Goal: Task Accomplishment & Management: Complete application form

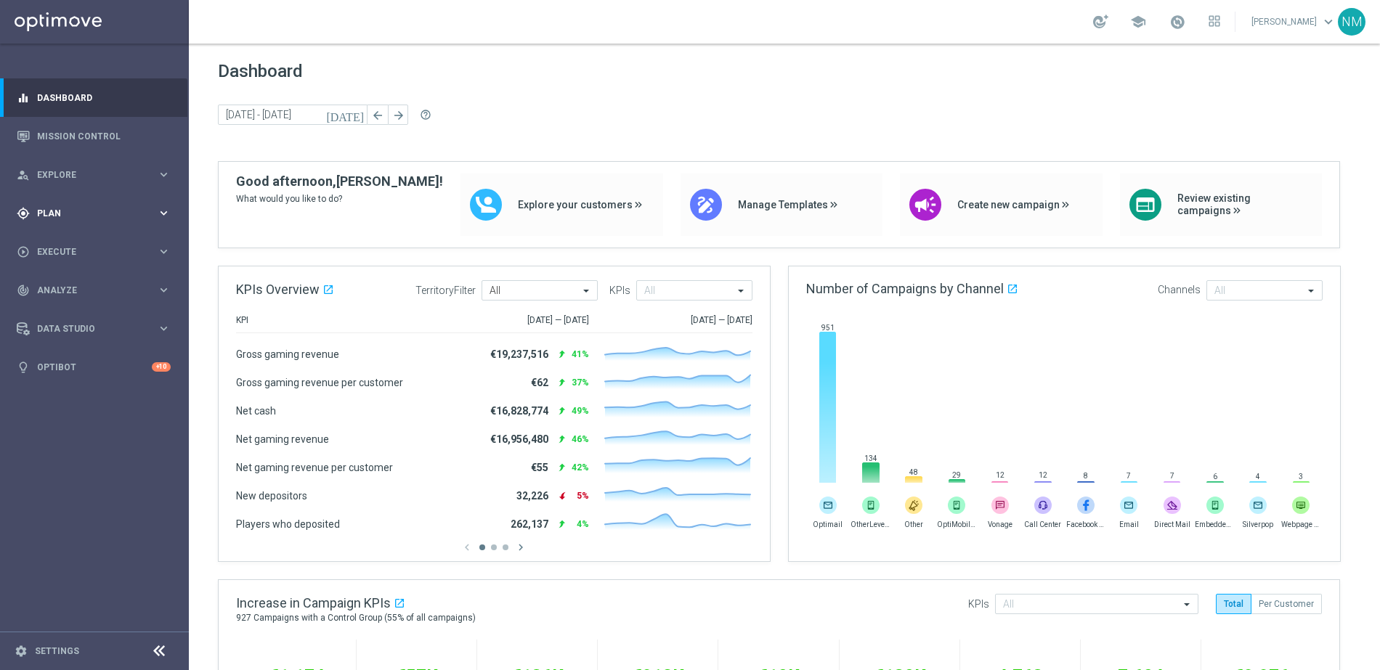
click at [81, 204] on div "gps_fixed Plan keyboard_arrow_right" at bounding box center [93, 213] width 187 height 38
click at [78, 242] on link "Target Groups" at bounding box center [94, 243] width 113 height 12
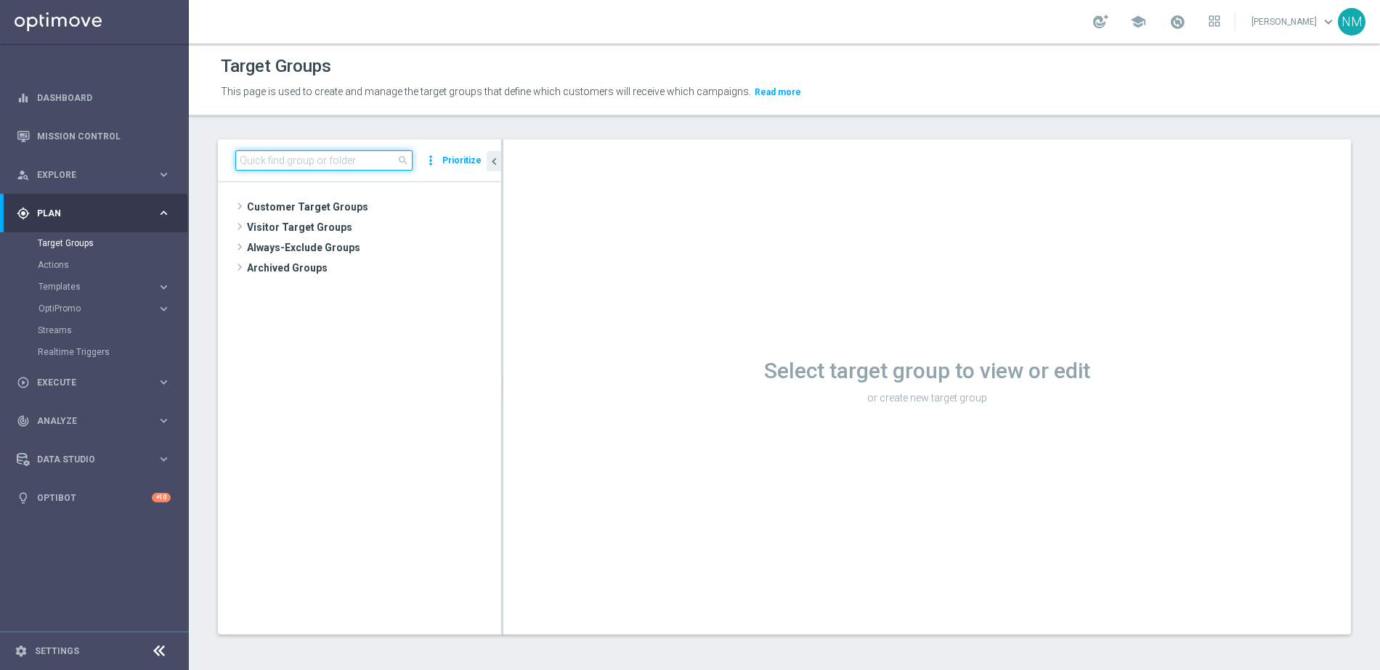
click at [331, 157] on input at bounding box center [323, 160] width 177 height 20
paste input "UK_CASINO_EMAIL | APP RETENTION"
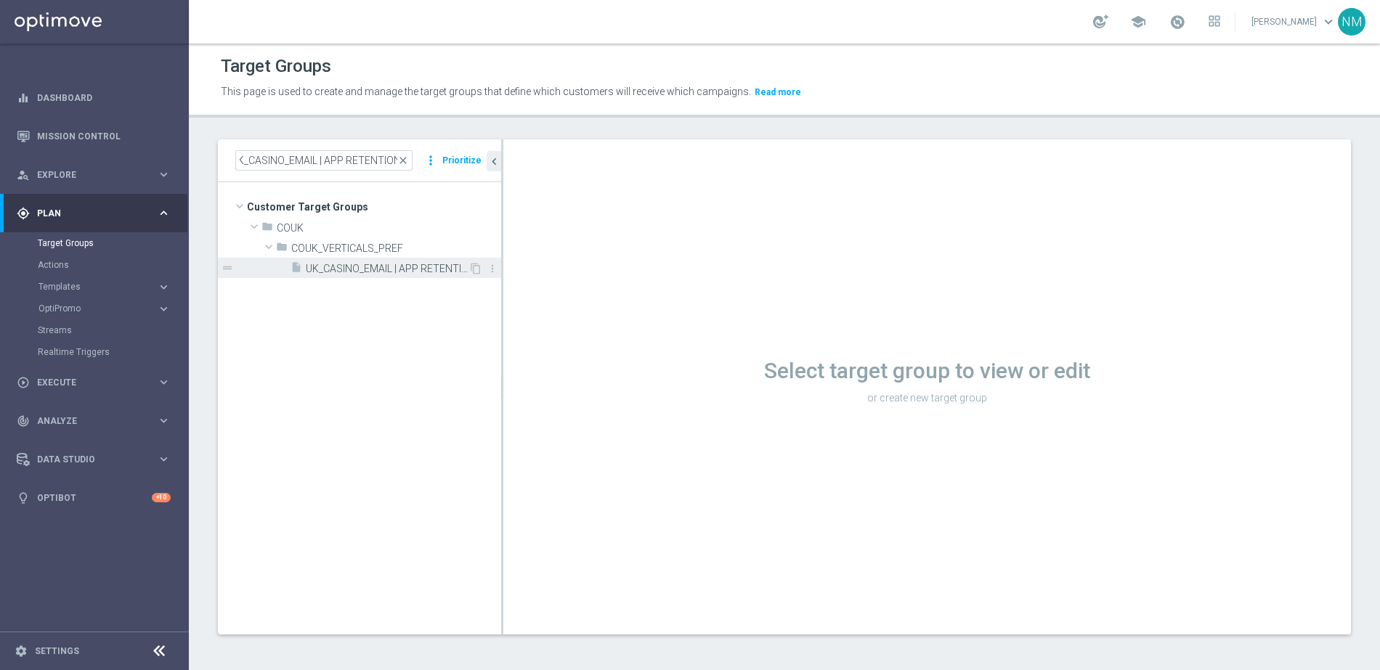
click at [343, 269] on span "UK_CASINO_EMAIL | APP RETENTION" at bounding box center [387, 269] width 163 height 12
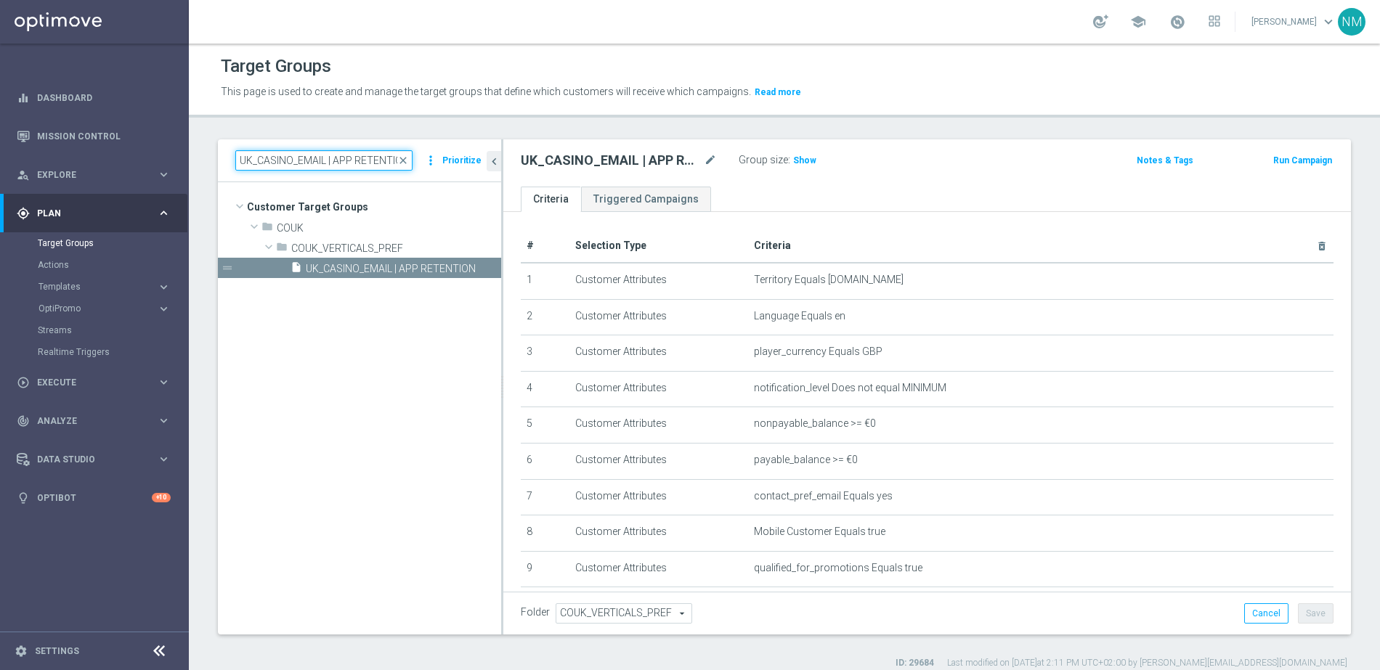
click at [355, 158] on input "UK_CASINO_EMAIL | APP RETENTION" at bounding box center [323, 160] width 177 height 20
paste input "RICHINBOX | NOT ON APP YET"
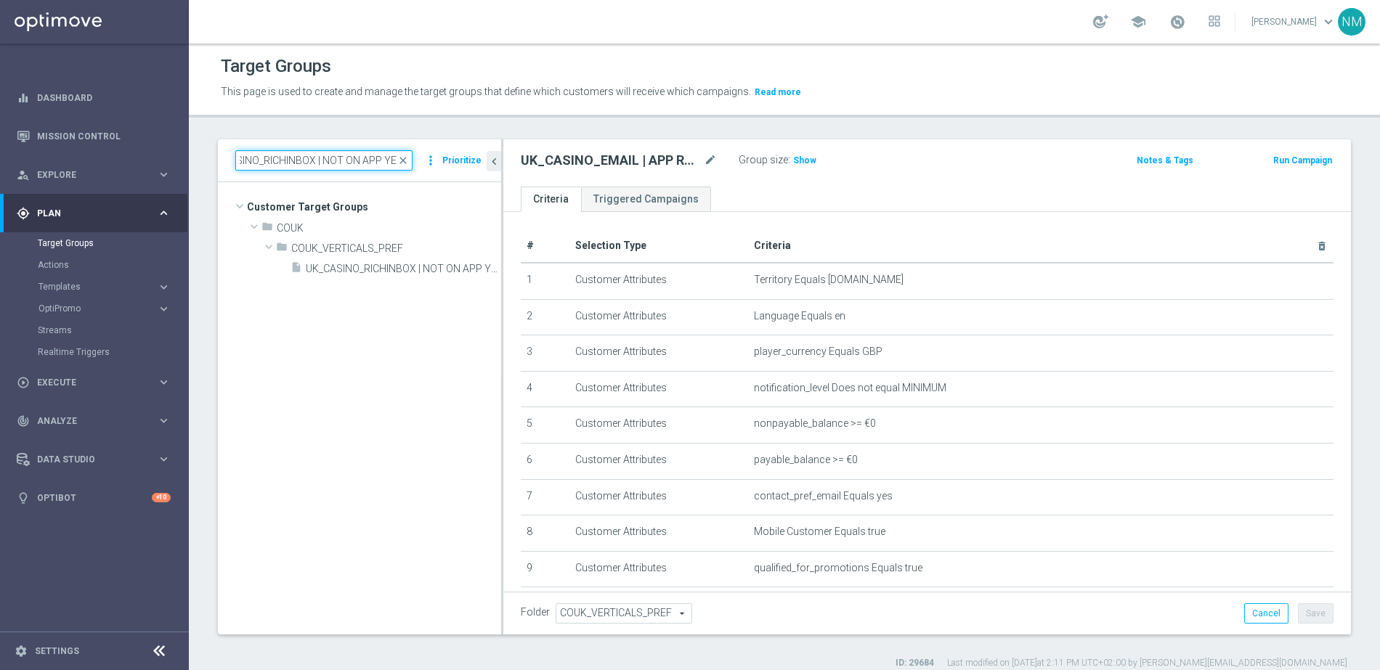
type input "UK_CASINO_RICHINBOX | NOT ON APP YET"
click at [372, 161] on input "UK_CASINO_RICHINBOX | NOT ON APP YET" at bounding box center [323, 160] width 177 height 20
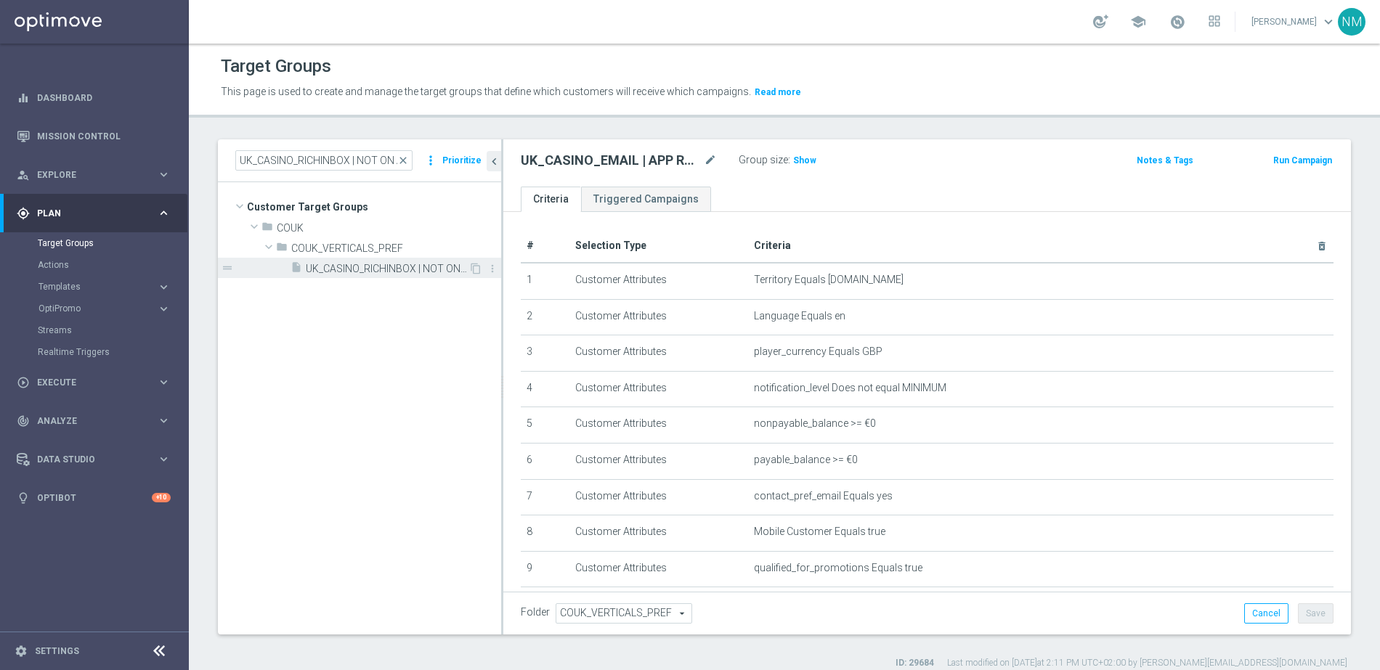
click at [417, 271] on span "UK_CASINO_RICHINBOX | NOT ON APP YET" at bounding box center [387, 269] width 163 height 12
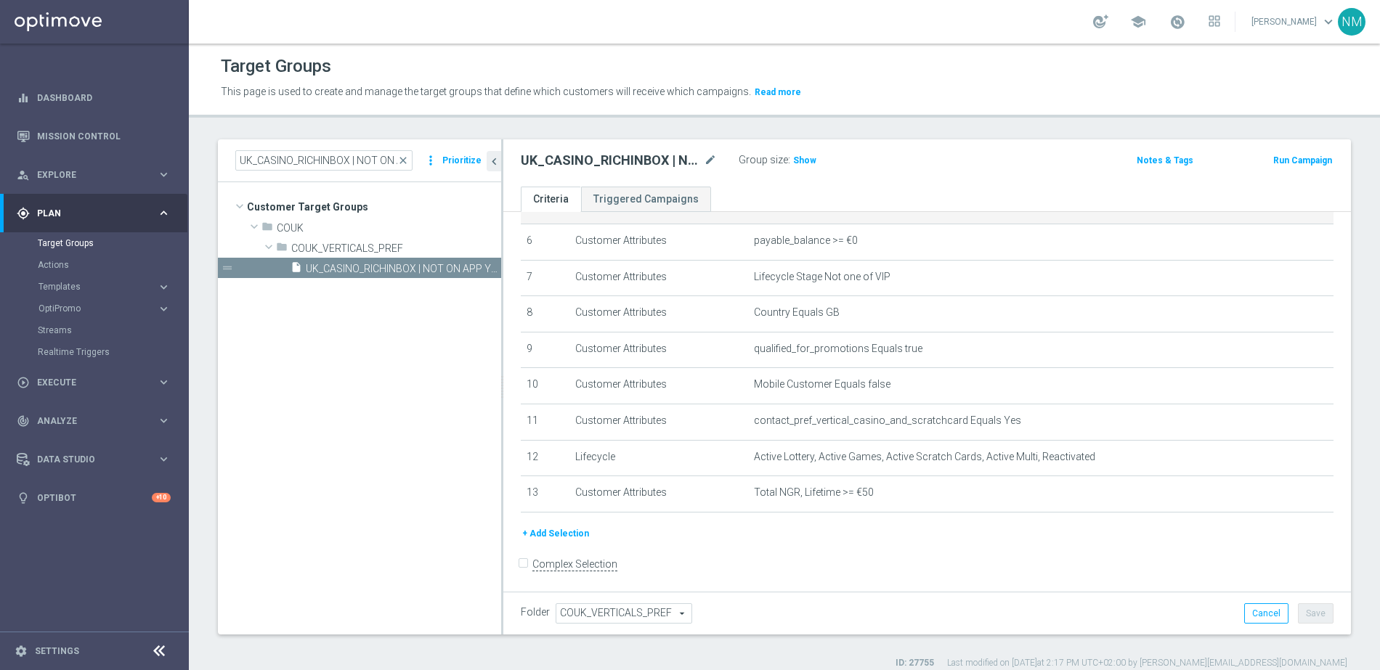
scroll to position [221, 0]
click at [821, 159] on div "Group size : Show" at bounding box center [810, 158] width 145 height 17
click at [818, 159] on div "Group size : Show" at bounding box center [810, 158] width 145 height 17
click at [807, 157] on span "Show" at bounding box center [804, 160] width 23 height 10
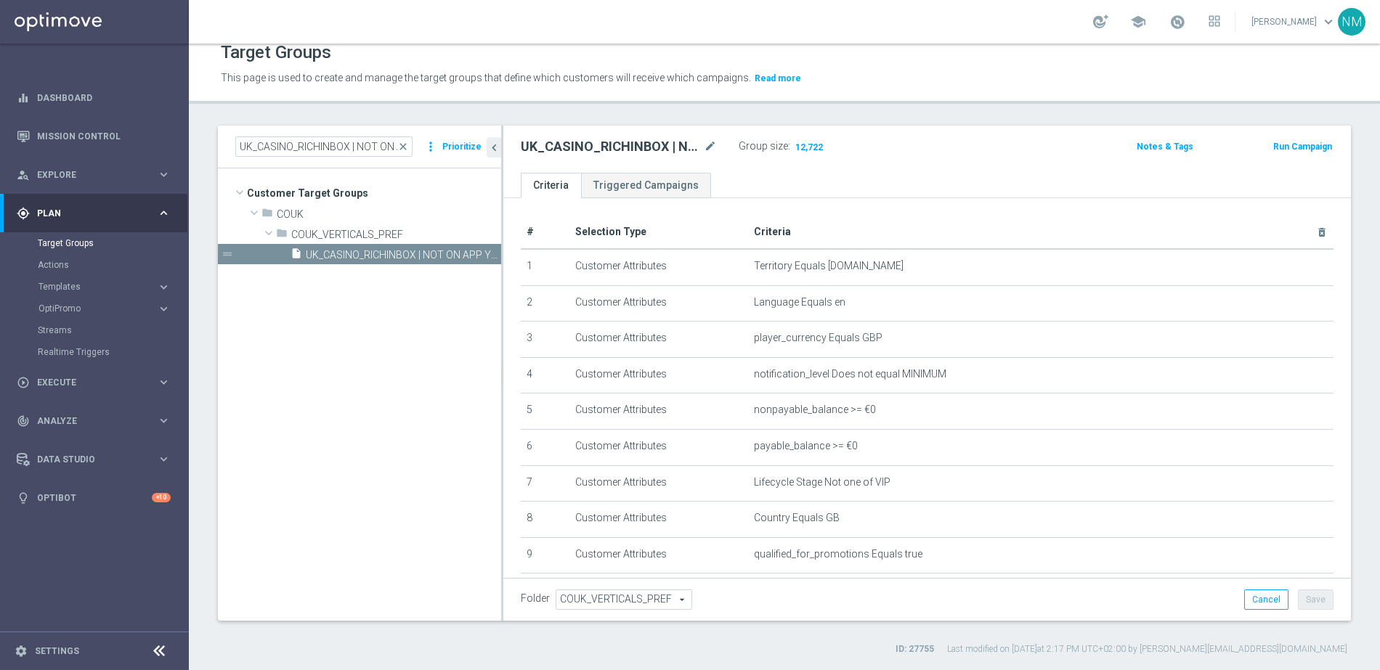
scroll to position [0, 0]
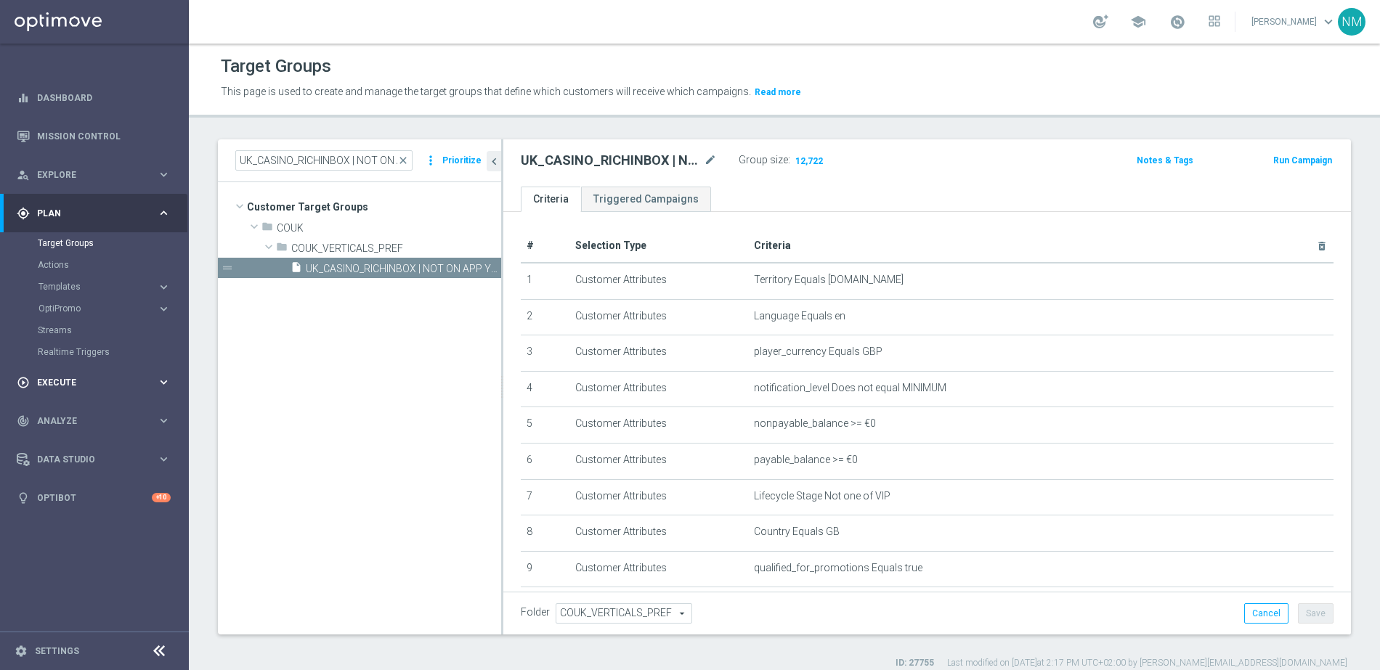
click at [82, 378] on span "Execute" at bounding box center [97, 382] width 120 height 9
click at [81, 277] on link "Campaign Builder" at bounding box center [94, 282] width 113 height 12
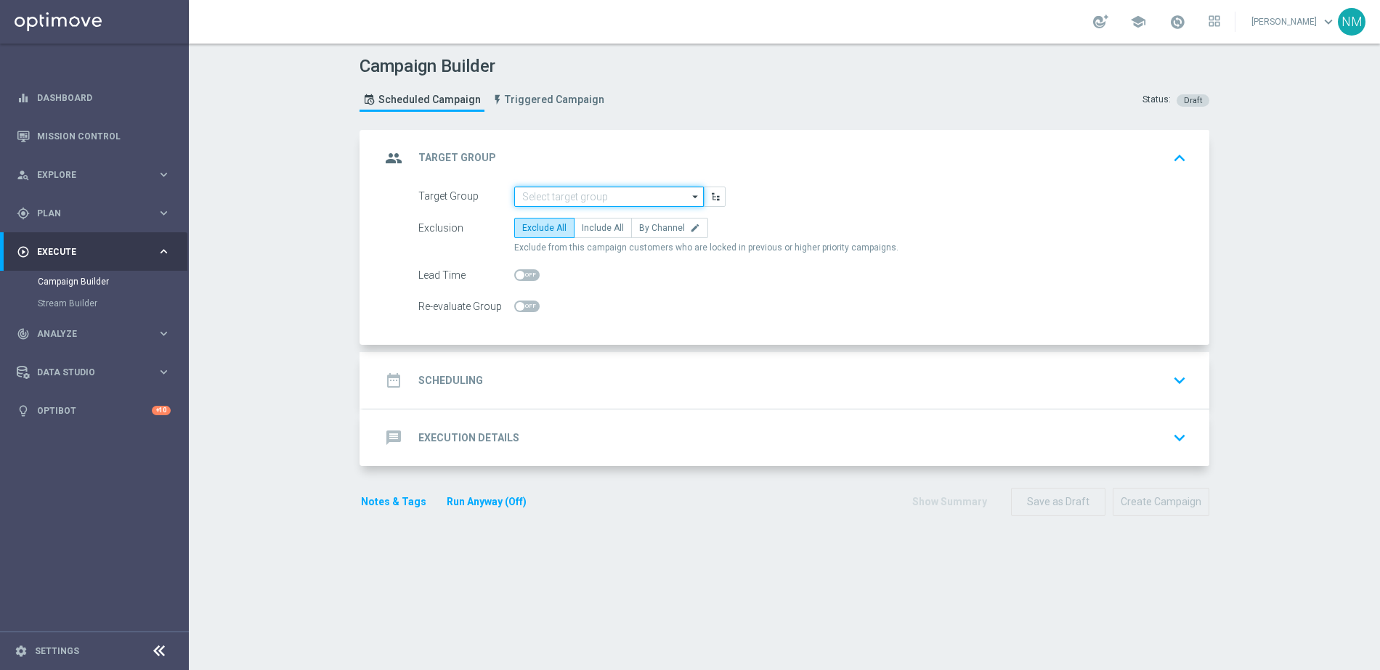
click at [529, 193] on input at bounding box center [609, 197] width 190 height 20
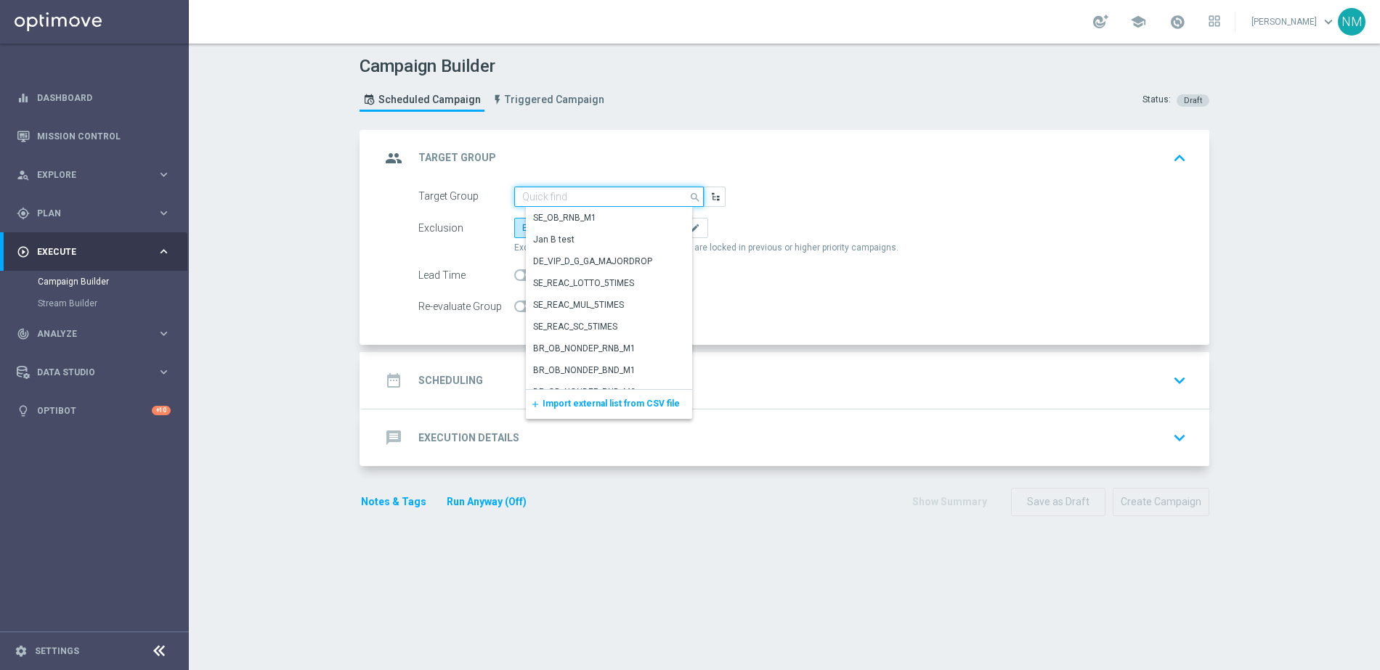
paste input "UK_CASINO_RICHINBOX | NOT ON APP YET"
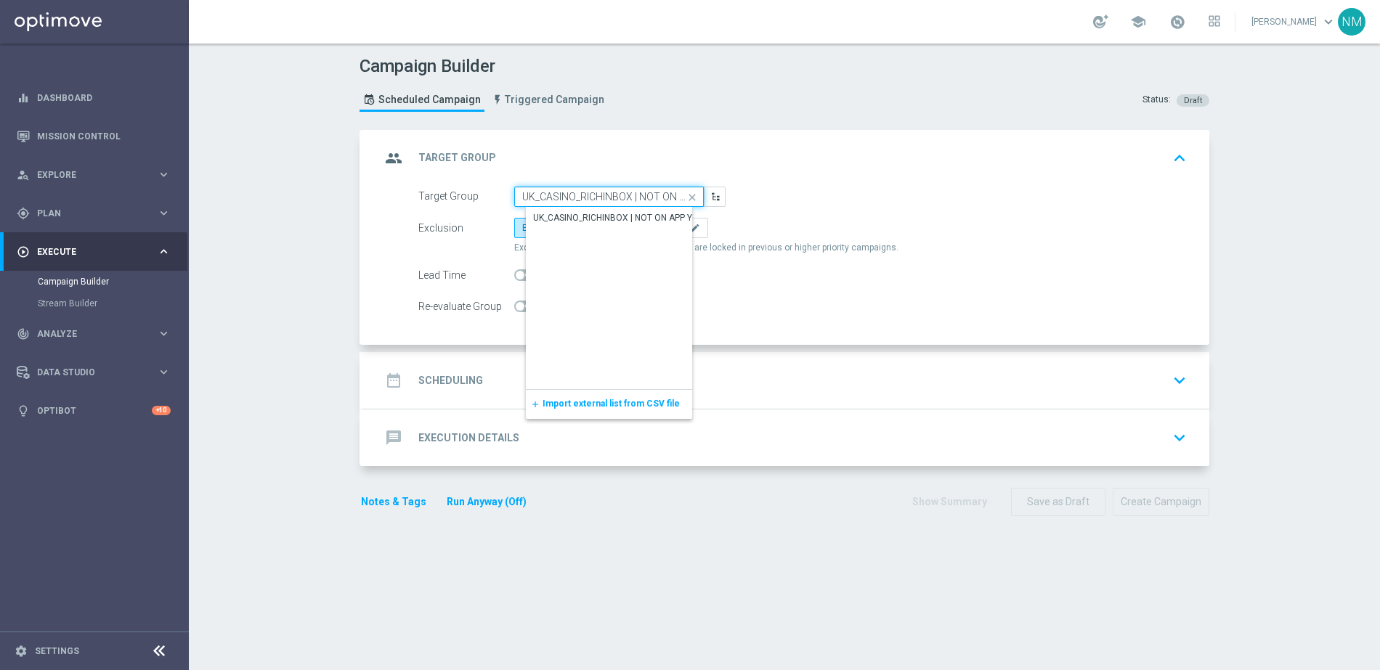
scroll to position [0, 28]
click at [577, 215] on div "UK_CASINO_RICHINBOX | NOT ON APP YET" at bounding box center [617, 217] width 169 height 13
type input "UK_CASINO_RICHINBOX | NOT ON APP YET"
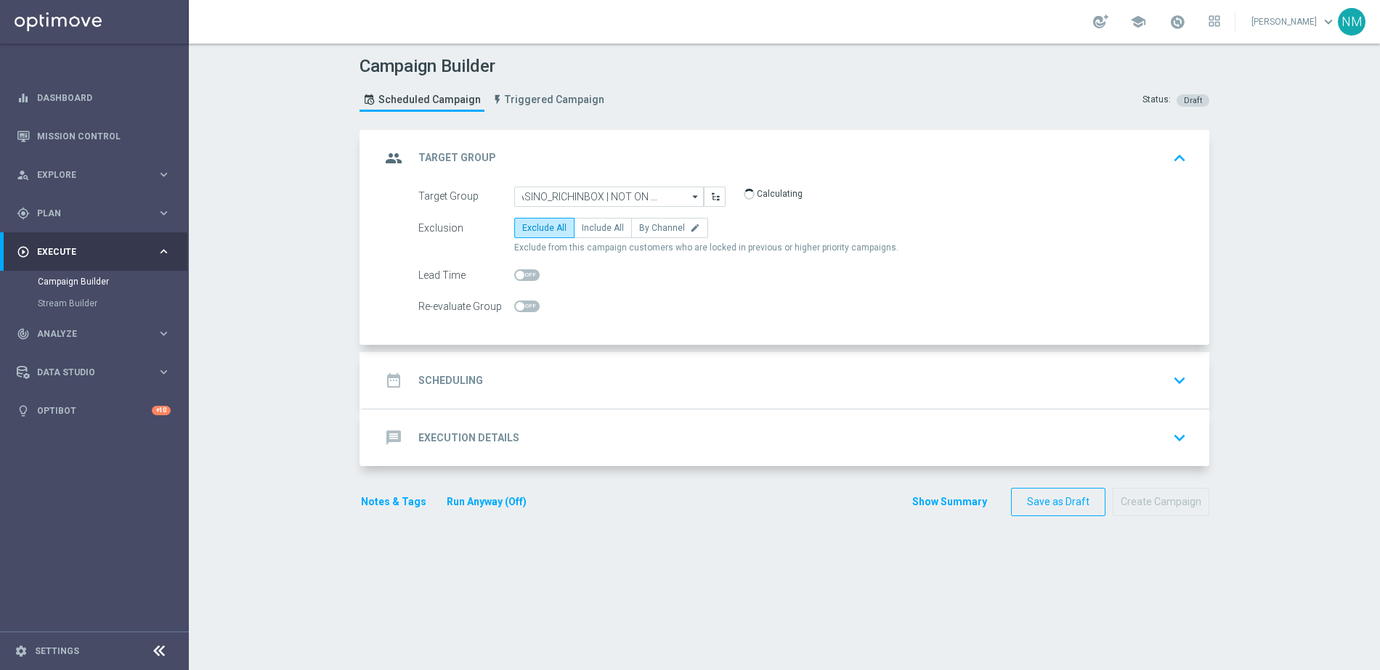
scroll to position [0, 0]
checkbox input "true"
click at [590, 229] on span "Include All" at bounding box center [603, 228] width 42 height 10
click at [590, 229] on input "Include All" at bounding box center [586, 230] width 9 height 9
radio input "true"
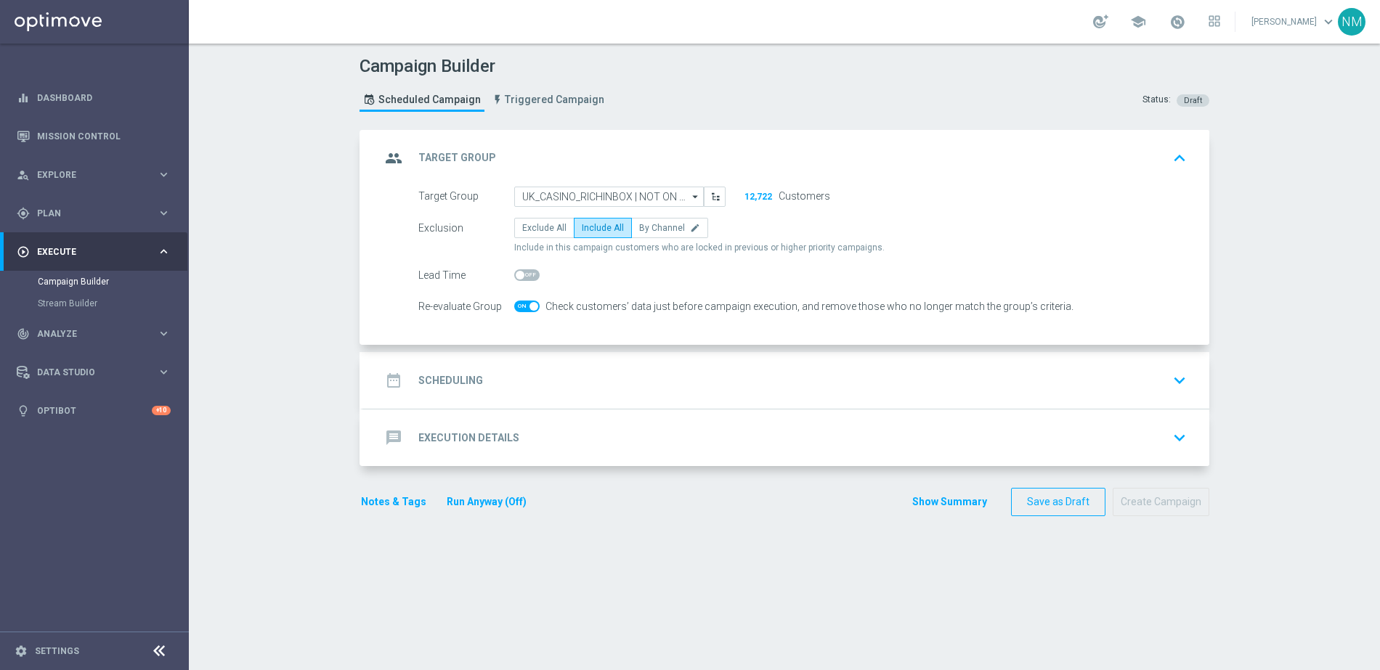
click at [581, 361] on div "date_range Scheduling keyboard_arrow_down" at bounding box center [786, 380] width 846 height 57
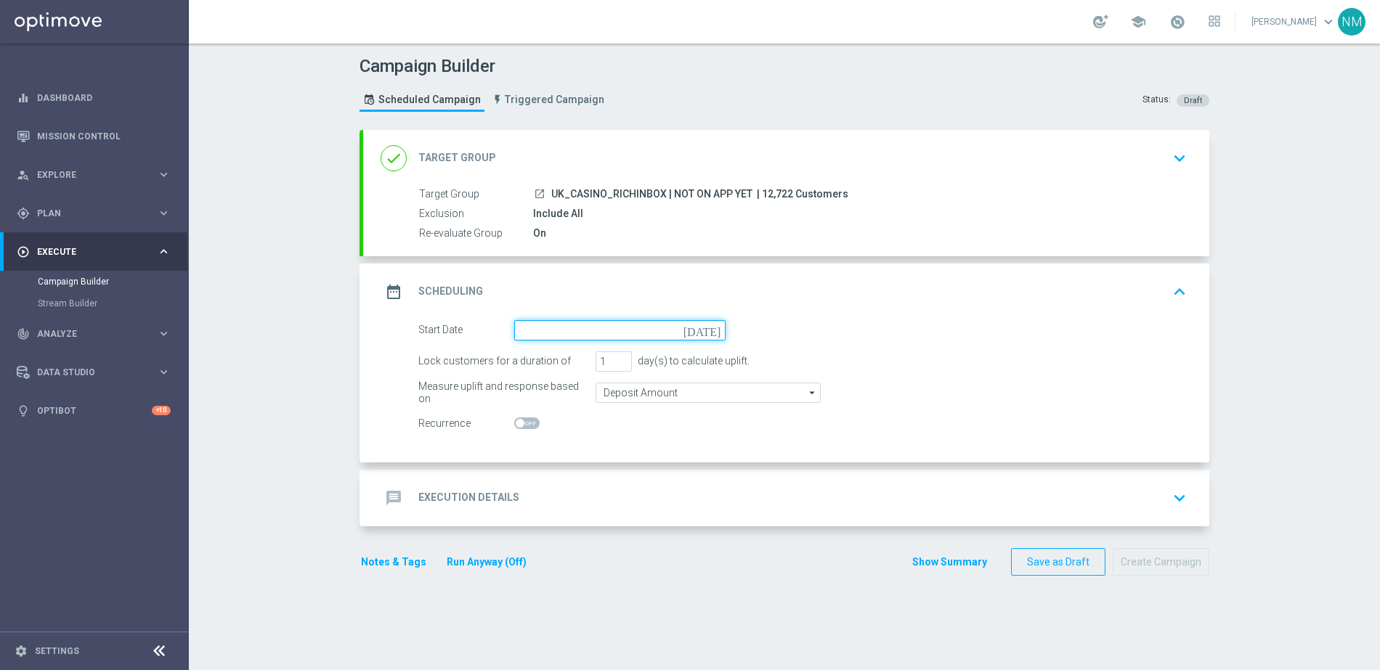
click at [688, 331] on input at bounding box center [619, 330] width 211 height 20
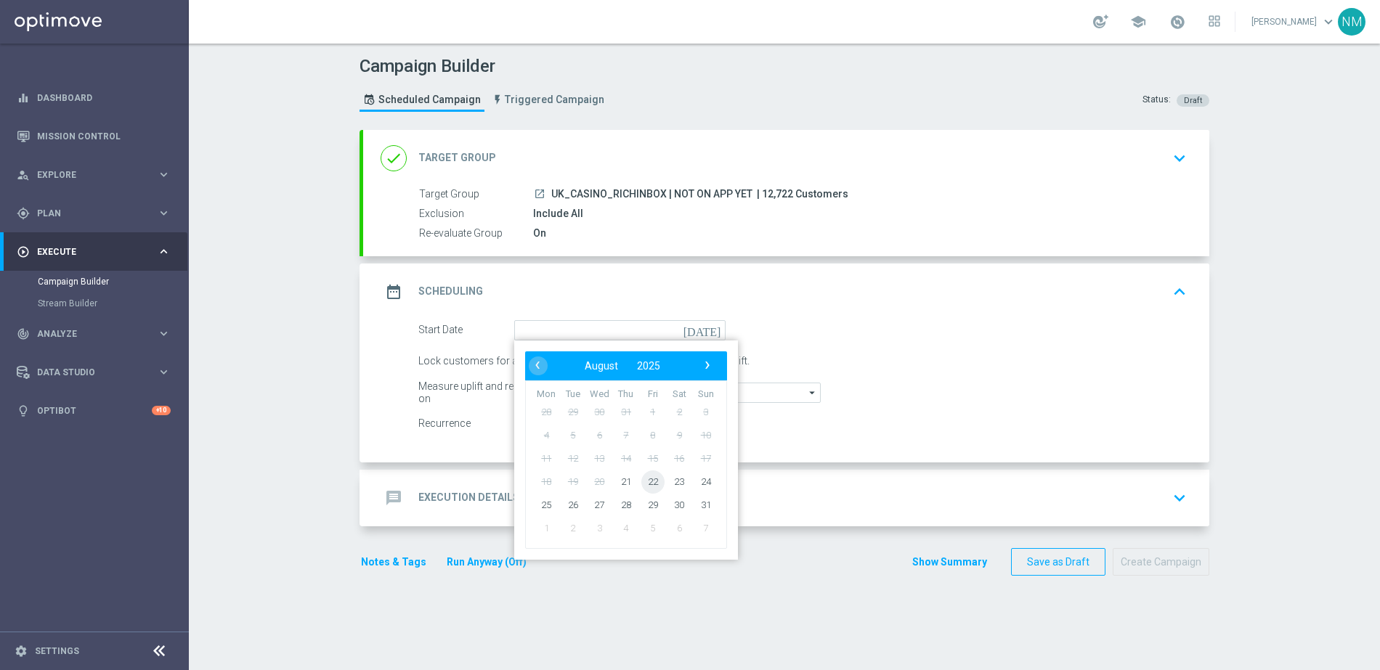
click at [646, 481] on span "22" at bounding box center [652, 481] width 23 height 23
type input "[DATE]"
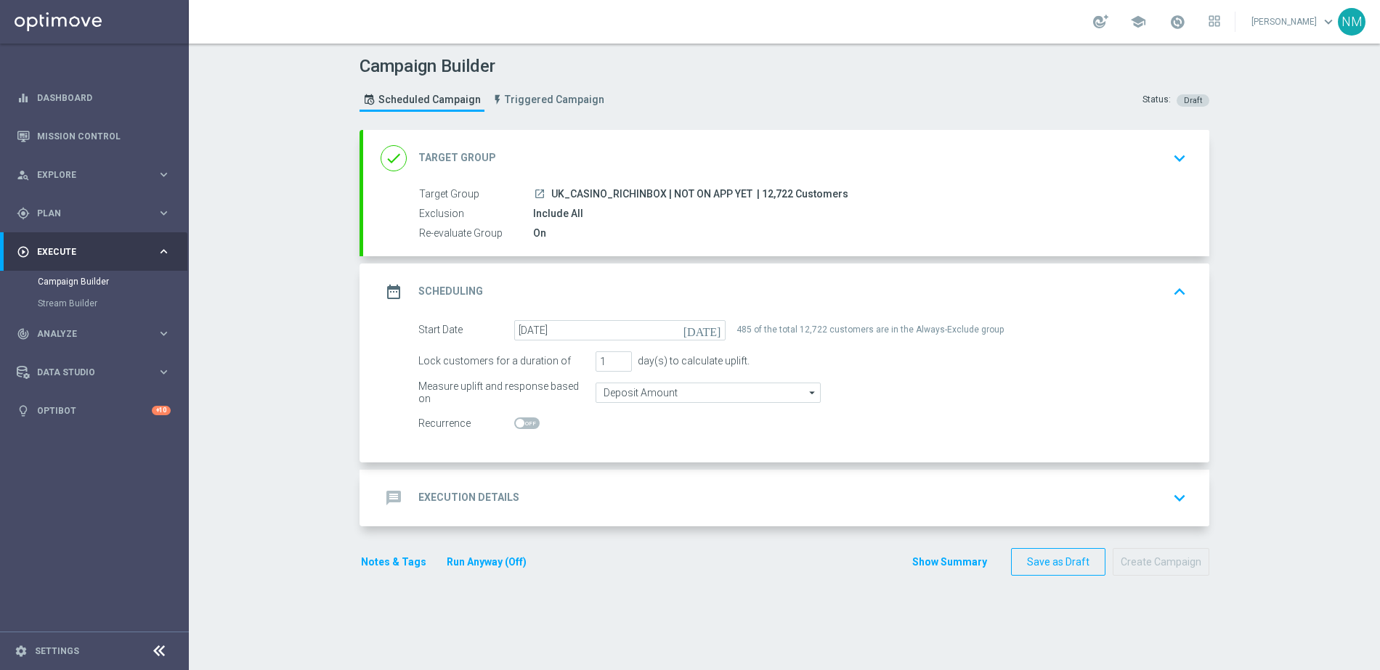
click at [611, 474] on div "message Execution Details keyboard_arrow_down" at bounding box center [786, 498] width 846 height 57
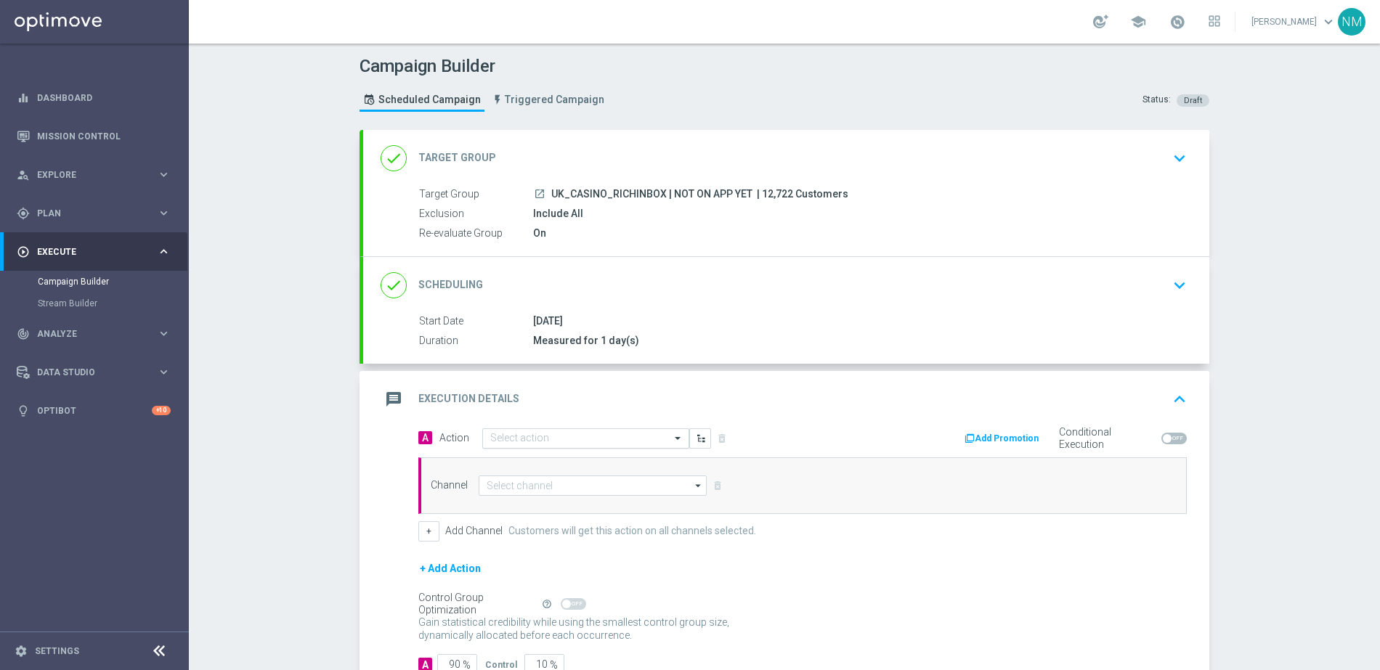
click at [518, 431] on div "Select action" at bounding box center [585, 438] width 207 height 20
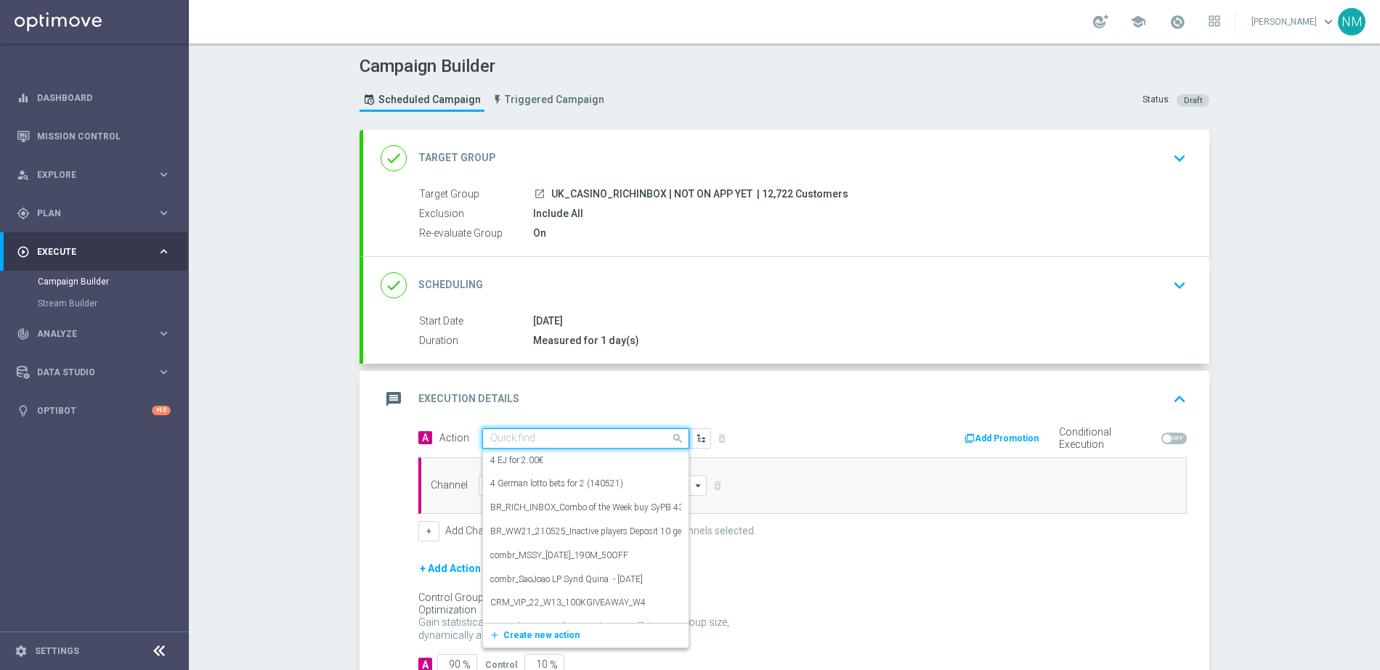
paste input "en_GB__20FS_APP_OFFER_REBRANDED__NVIP_RI_TAC_GM"
type input "en_GB__20FS_APP_OFFER_REBRANDED__NVIP_RI_TAC_GM"
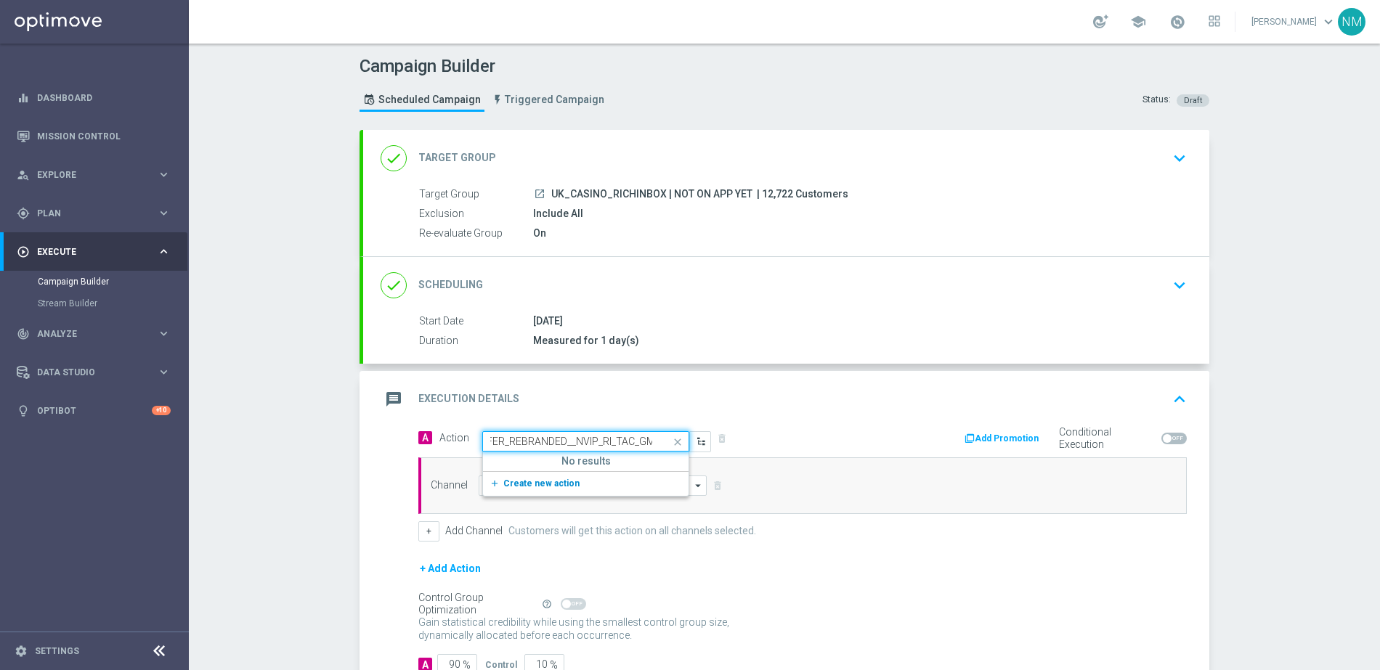
click at [545, 479] on span "Create new action" at bounding box center [541, 484] width 76 height 10
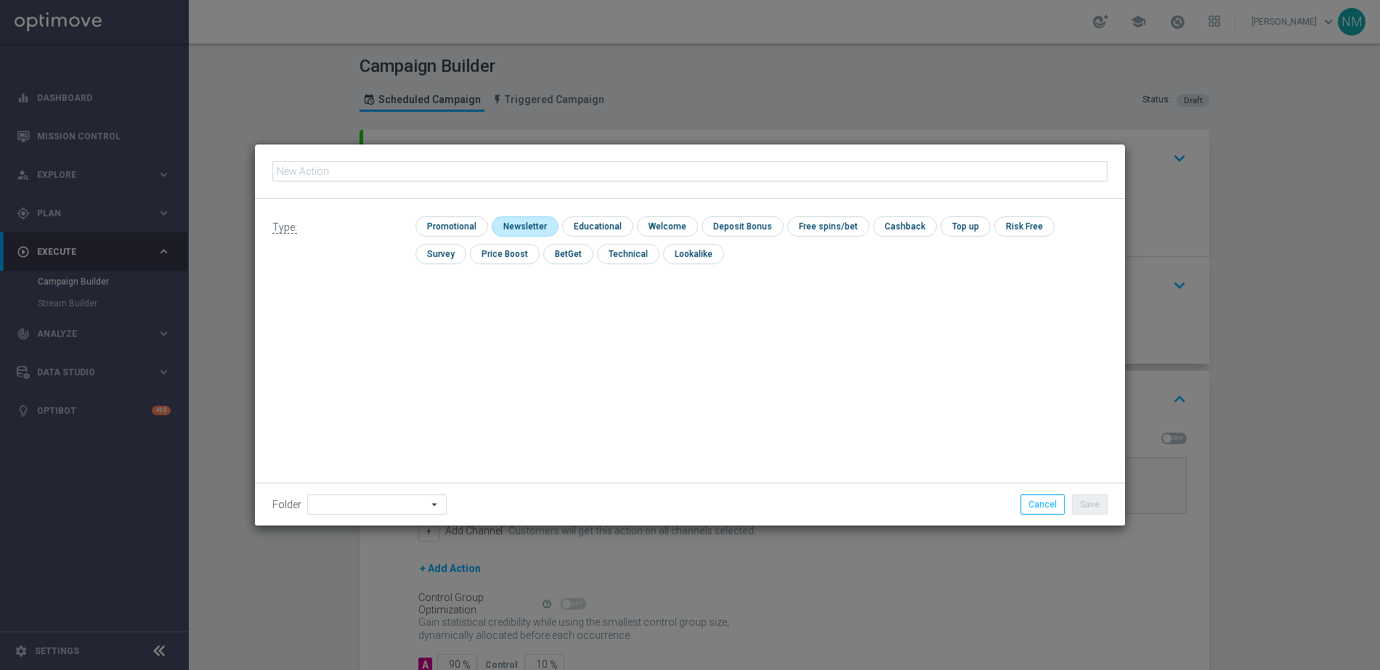
type input "en_GB__20FS_APP_OFFER_REBRANDED__NVIP_RI_TAC_GM"
click at [461, 227] on input "checkbox" at bounding box center [449, 226] width 69 height 20
checkbox input "true"
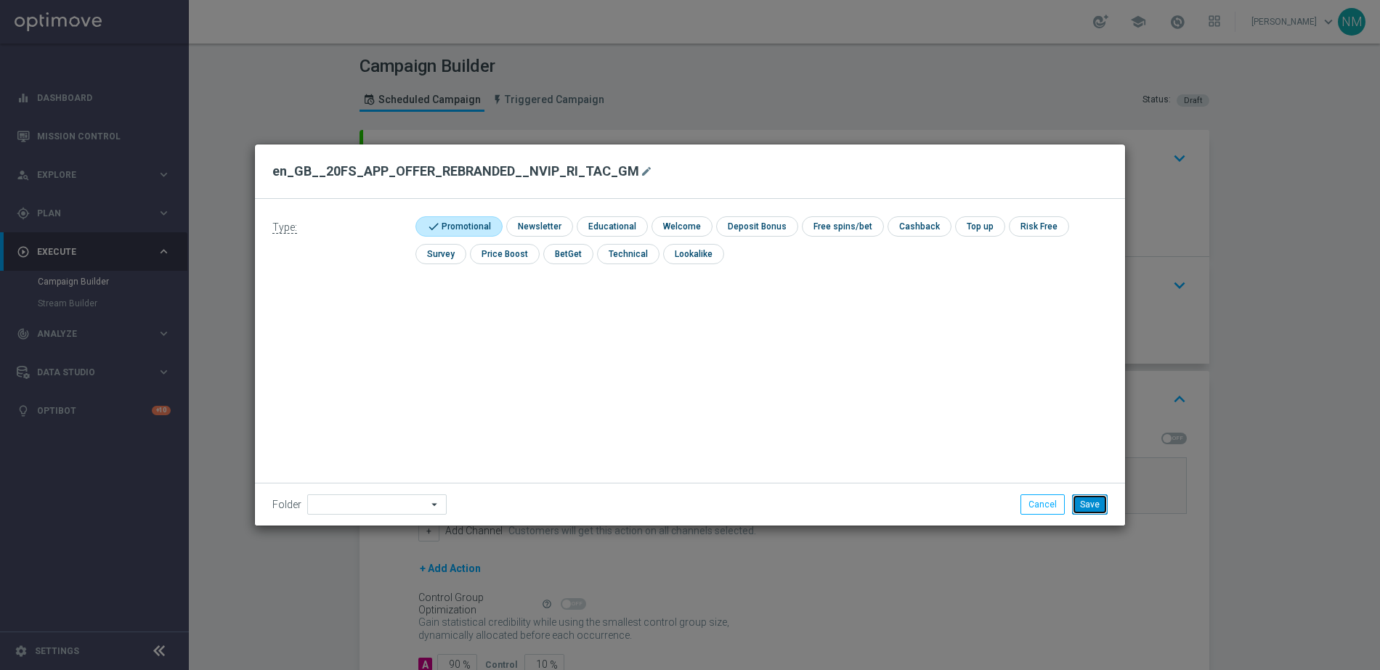
click at [1091, 501] on button "Save" at bounding box center [1090, 505] width 36 height 20
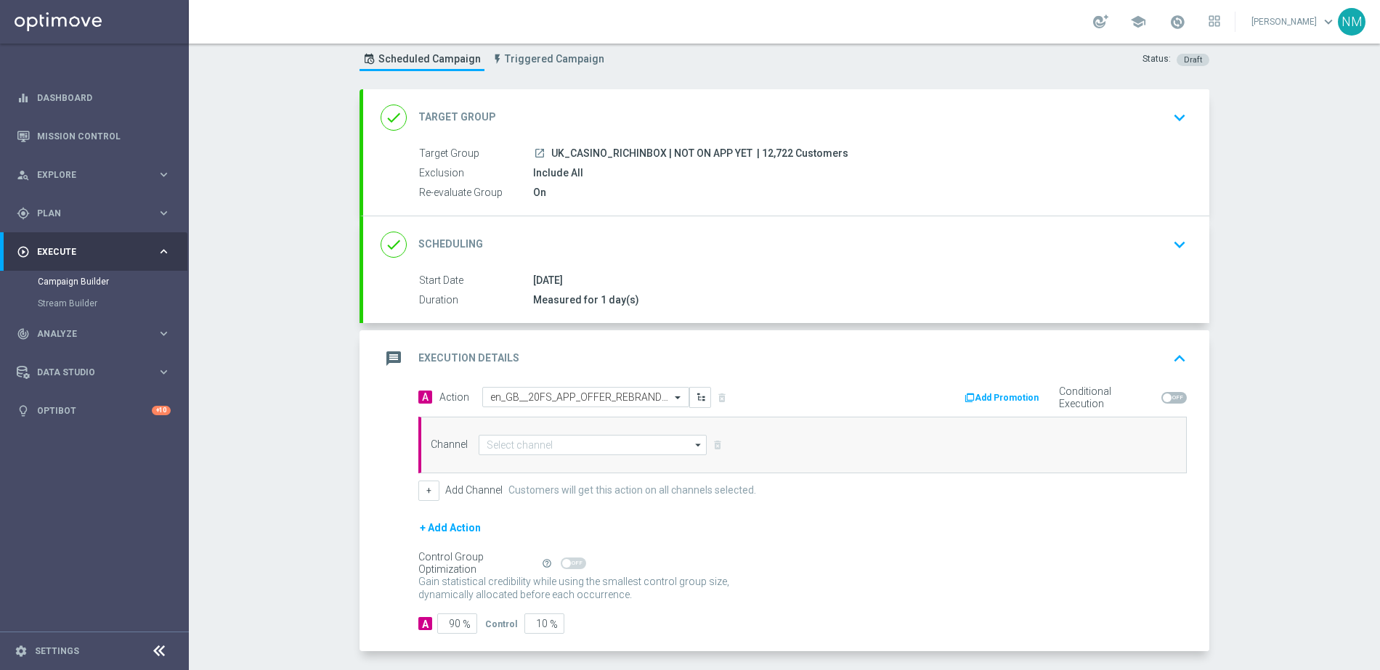
scroll to position [61, 0]
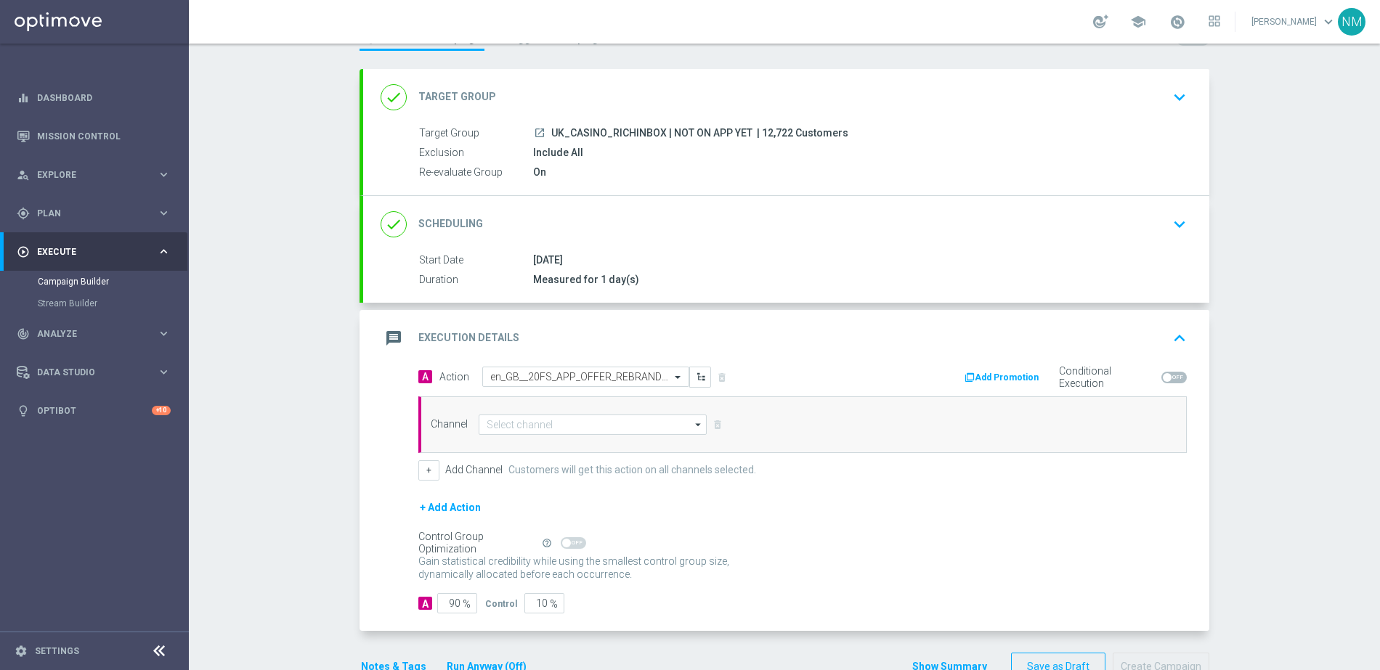
click at [524, 440] on div "Channel arrow_drop_down Show Selected 0 of 26 Silverpop" at bounding box center [802, 424] width 768 height 57
click at [521, 424] on input at bounding box center [593, 425] width 228 height 20
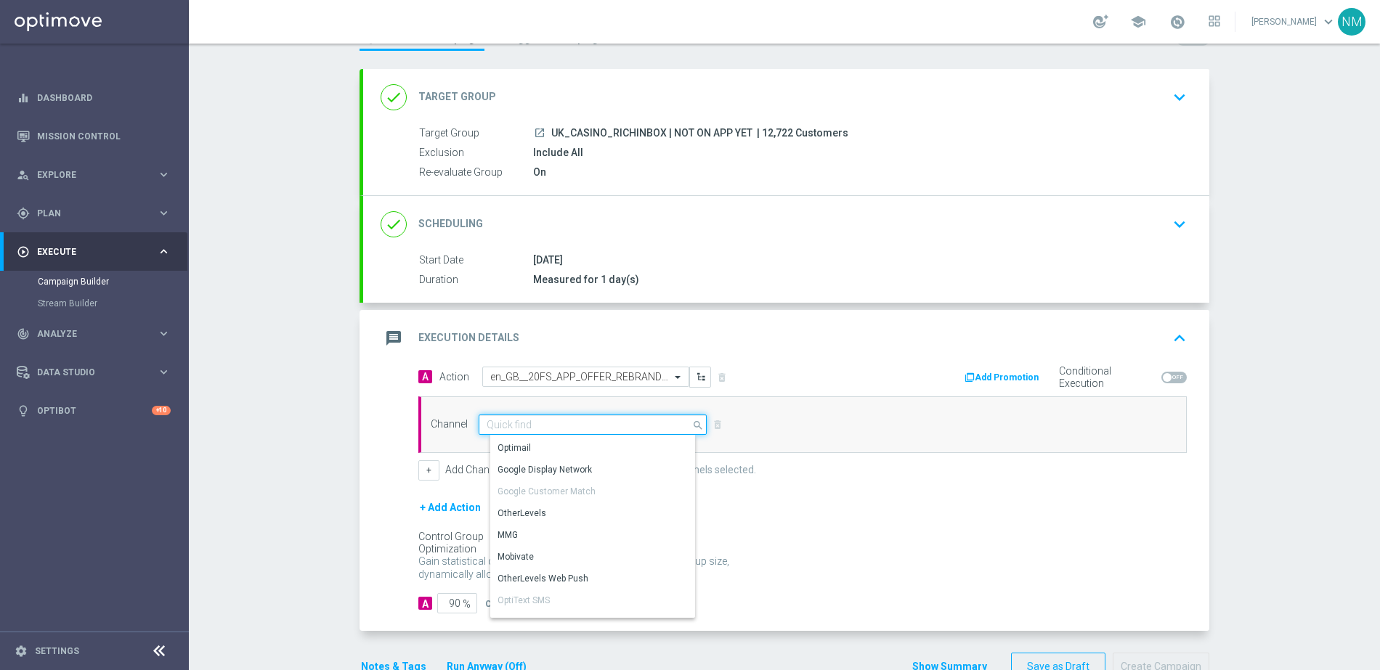
scroll to position [42, 0]
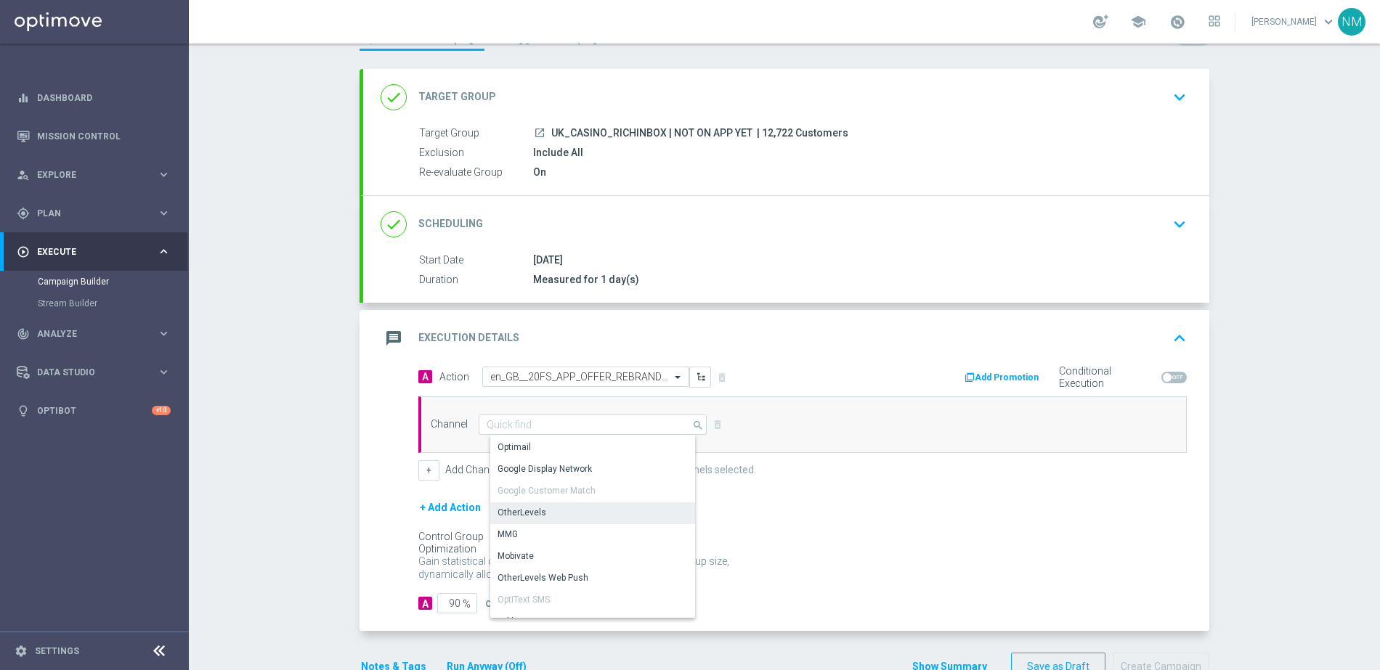
click at [536, 509] on div "OtherLevels" at bounding box center [521, 512] width 49 height 13
type input "OtherLevels"
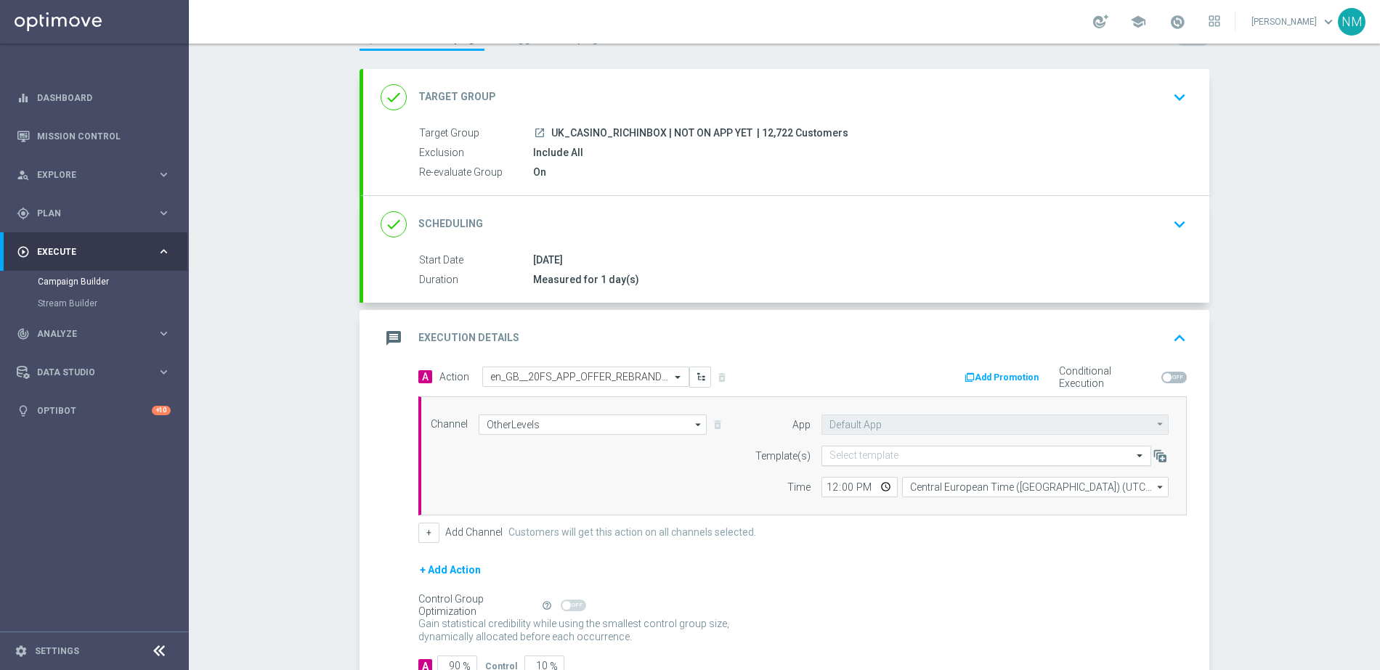
click at [875, 460] on input "text" at bounding box center [971, 456] width 285 height 12
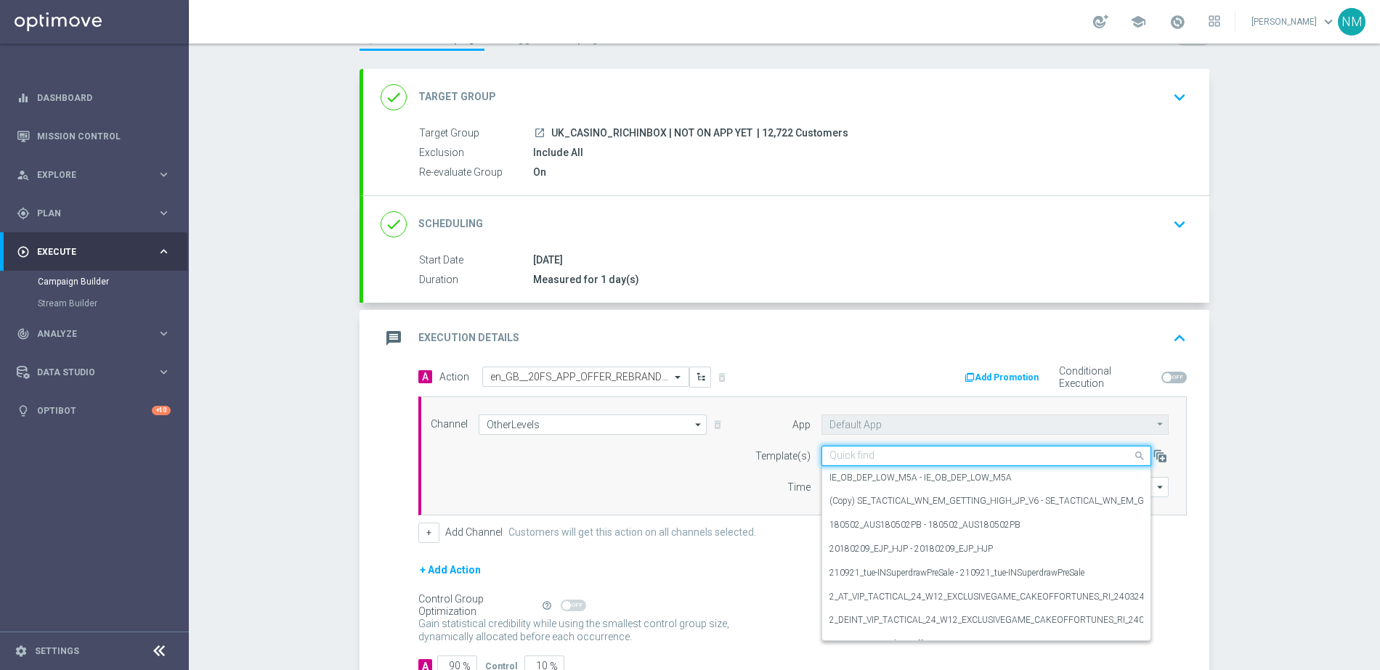
paste input "en_GB__20FS_APP_OFFER_REBRANDED__NVIP_RI_TAC_GM"
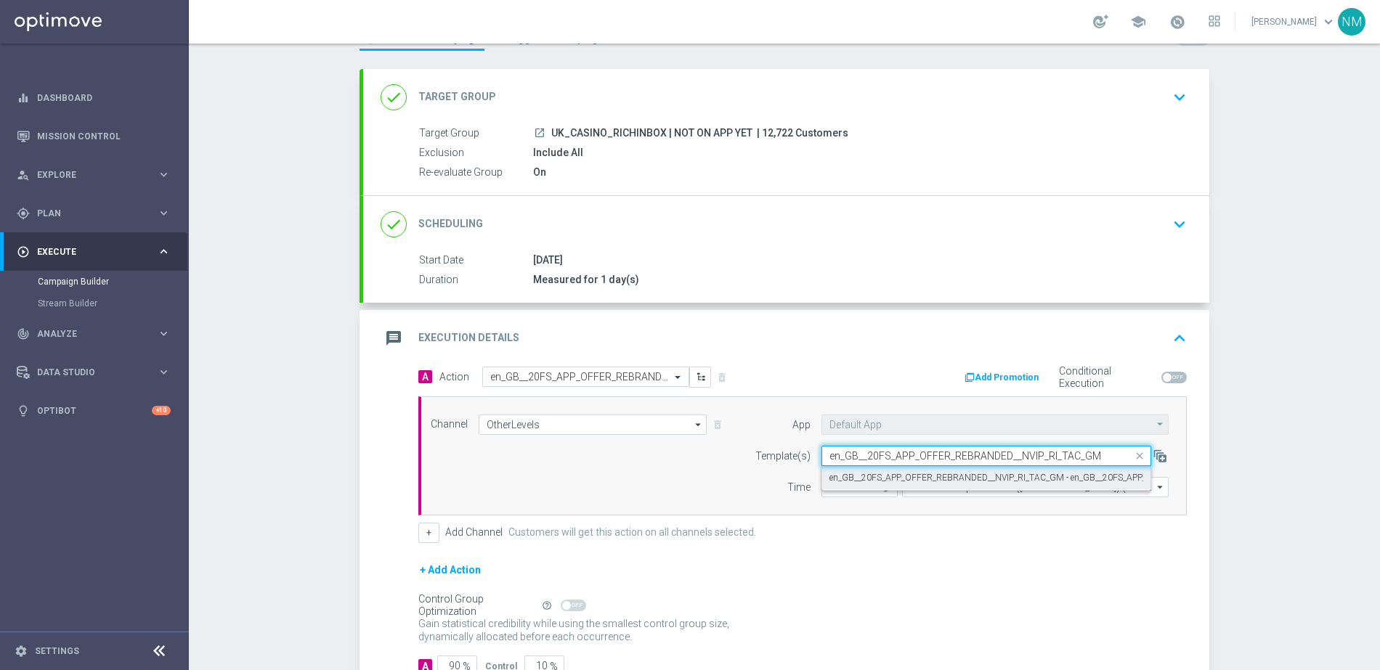
click at [875, 474] on label "en_GB__20FS_APP_OFFER_REBRANDED__NVIP_RI_TAC_GM - en_GB__20FS_APP_OFFER_REBRAND…" at bounding box center [1067, 478] width 476 height 12
type input "en_GB__20FS_APP_OFFER_REBRANDED__NVIP_RI_TAC_GM"
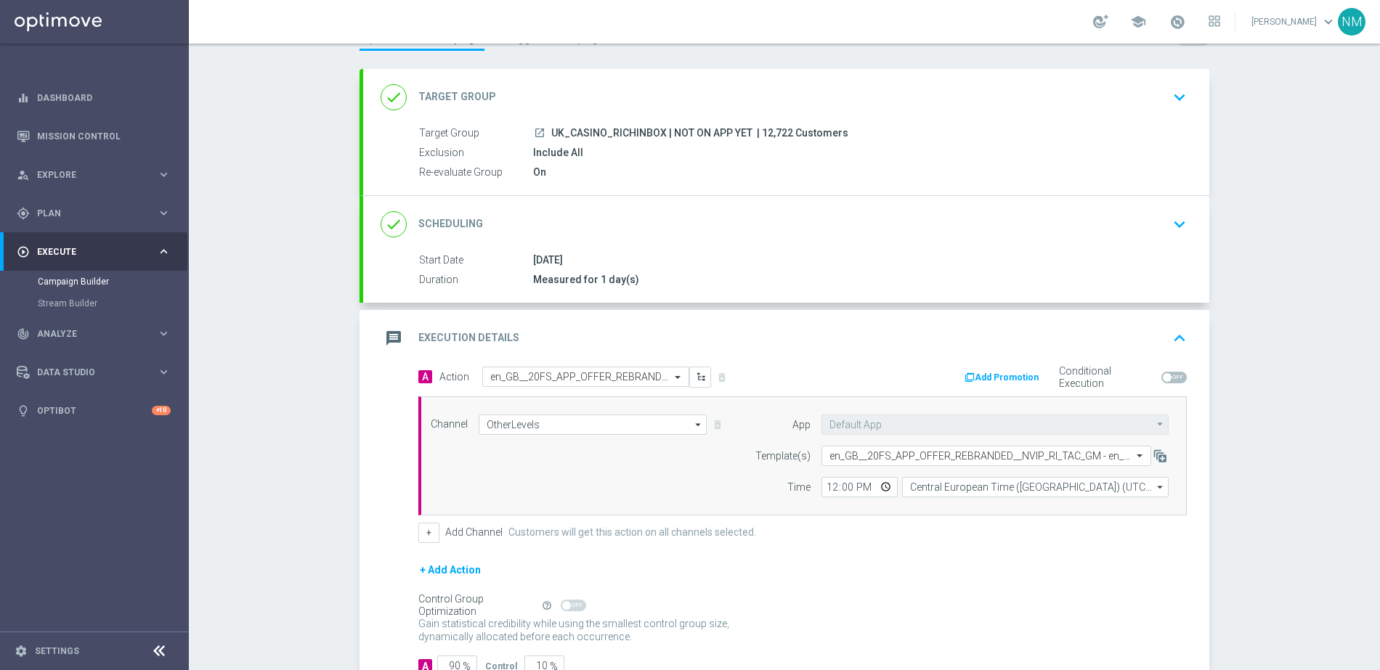
click at [1004, 380] on button "Add Promotion" at bounding box center [1003, 378] width 81 height 16
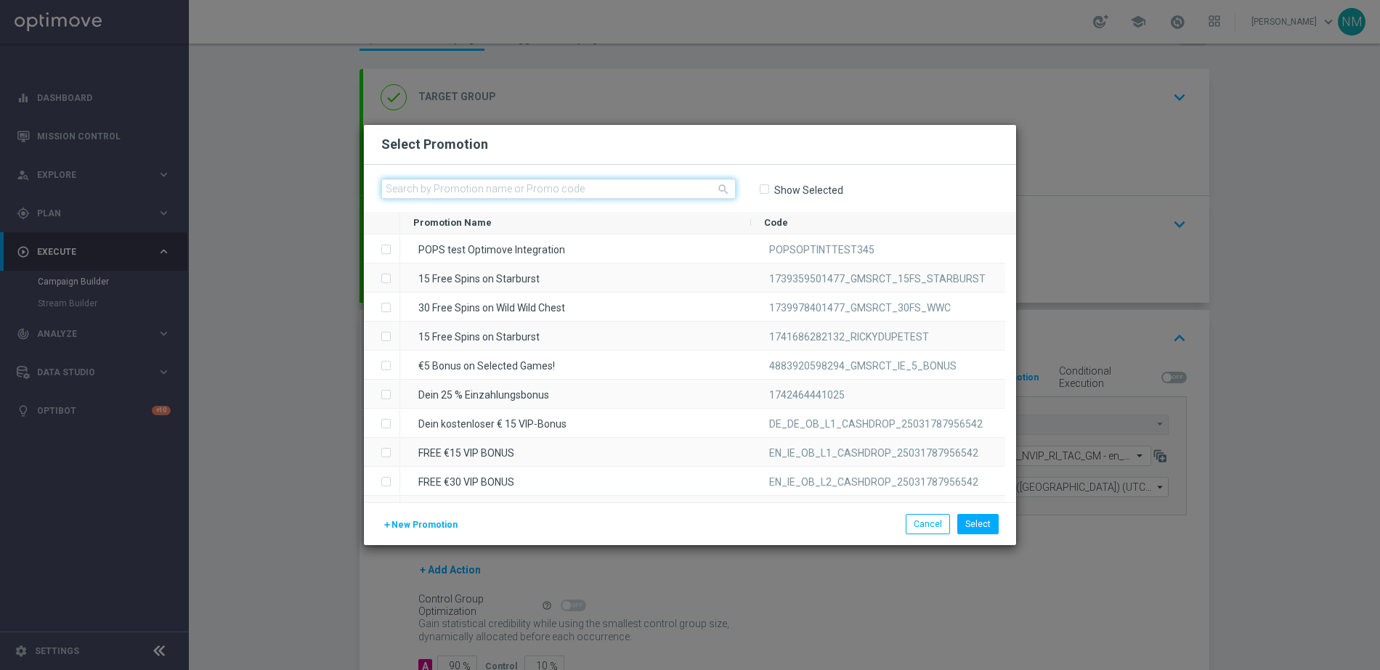
click at [652, 196] on input "text" at bounding box center [558, 189] width 354 height 20
paste input ""W21_25_UK_APPOFFER_20FS_SAFARI ""
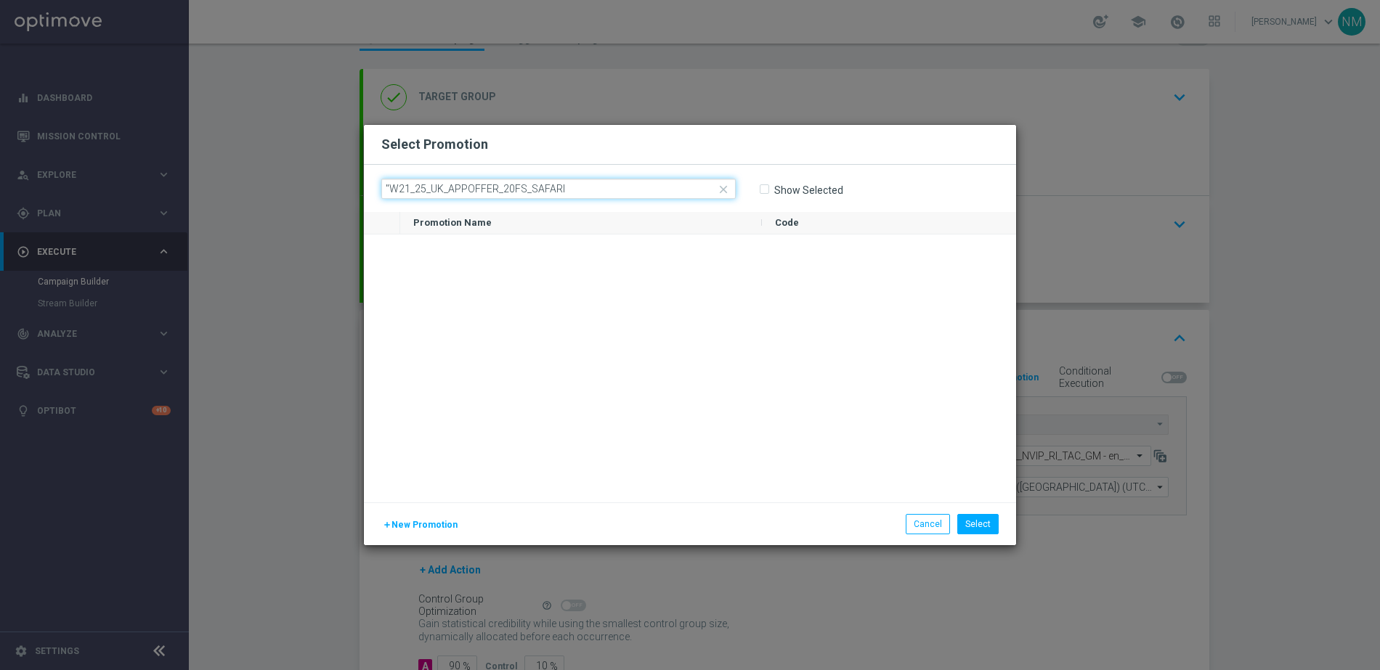
click at [392, 189] on input ""W21_25_UK_APPOFFER_20FS_SAFARI" at bounding box center [558, 189] width 354 height 20
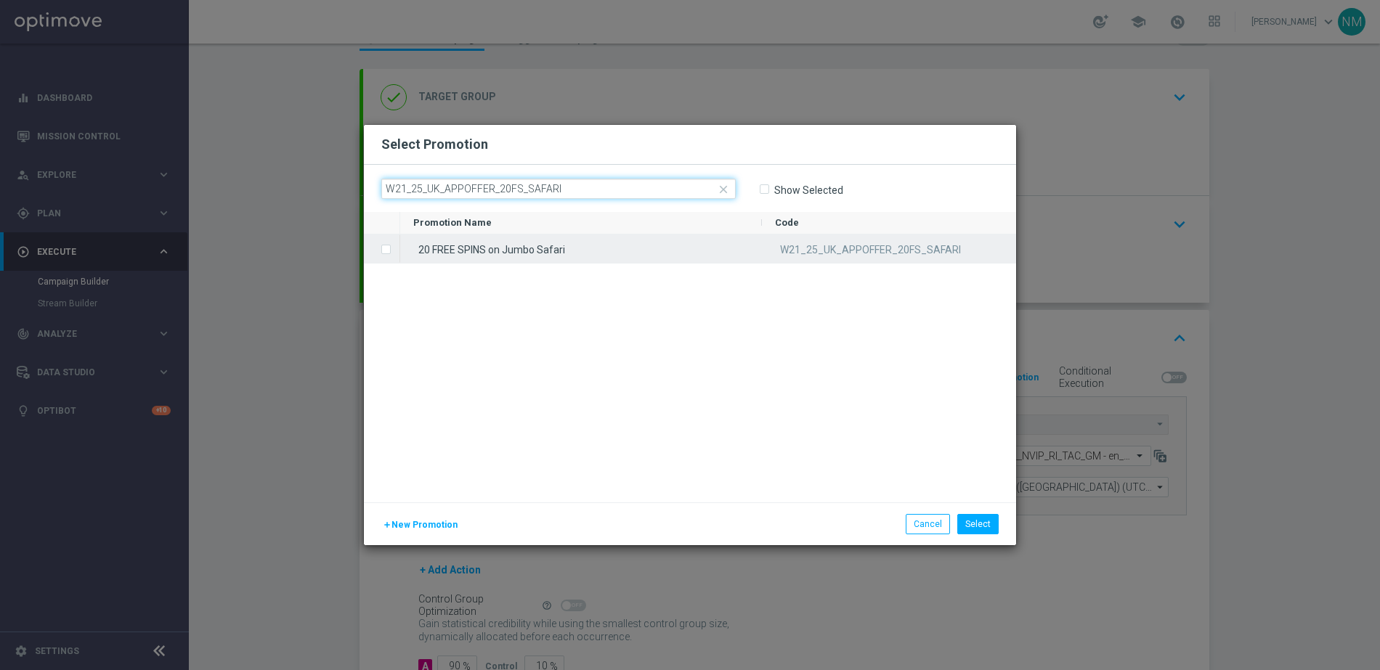
type input "W21_25_UK_APPOFFER_20FS_SAFARI"
click at [537, 245] on div "20 FREE SPINS on Jumbo Safari" at bounding box center [581, 249] width 362 height 28
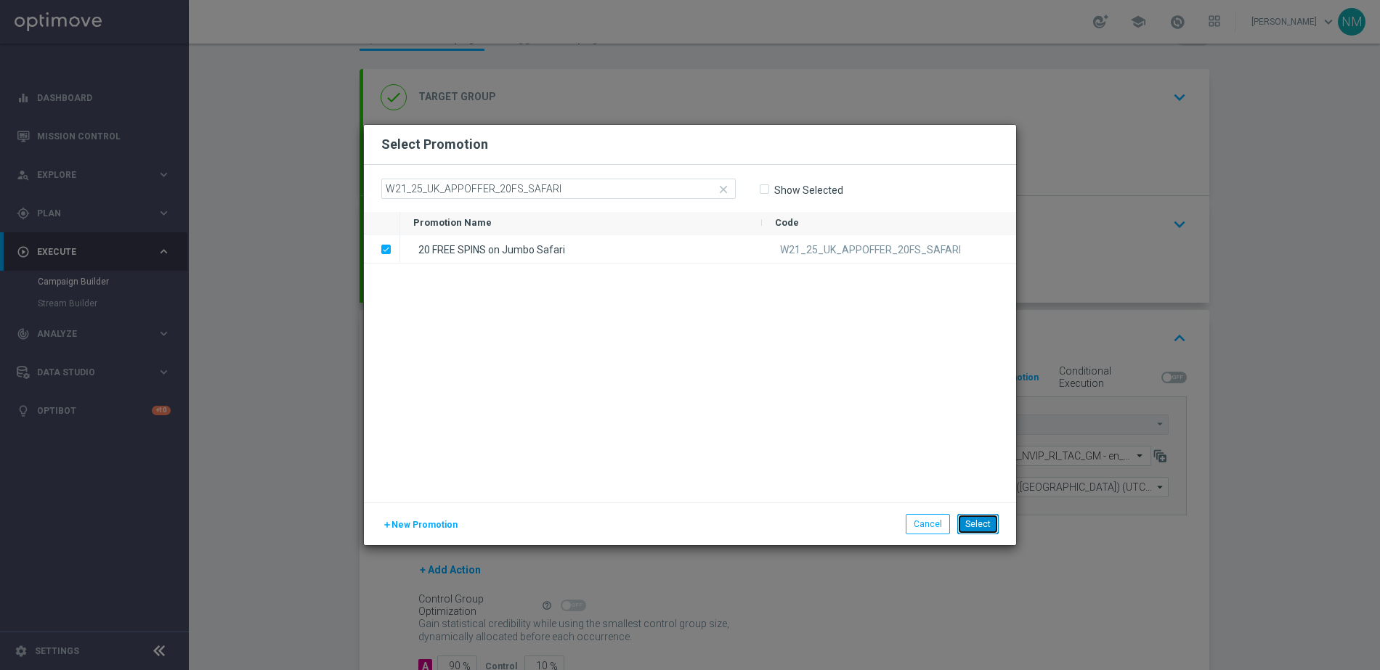
click at [980, 523] on button "Select" at bounding box center [977, 524] width 41 height 20
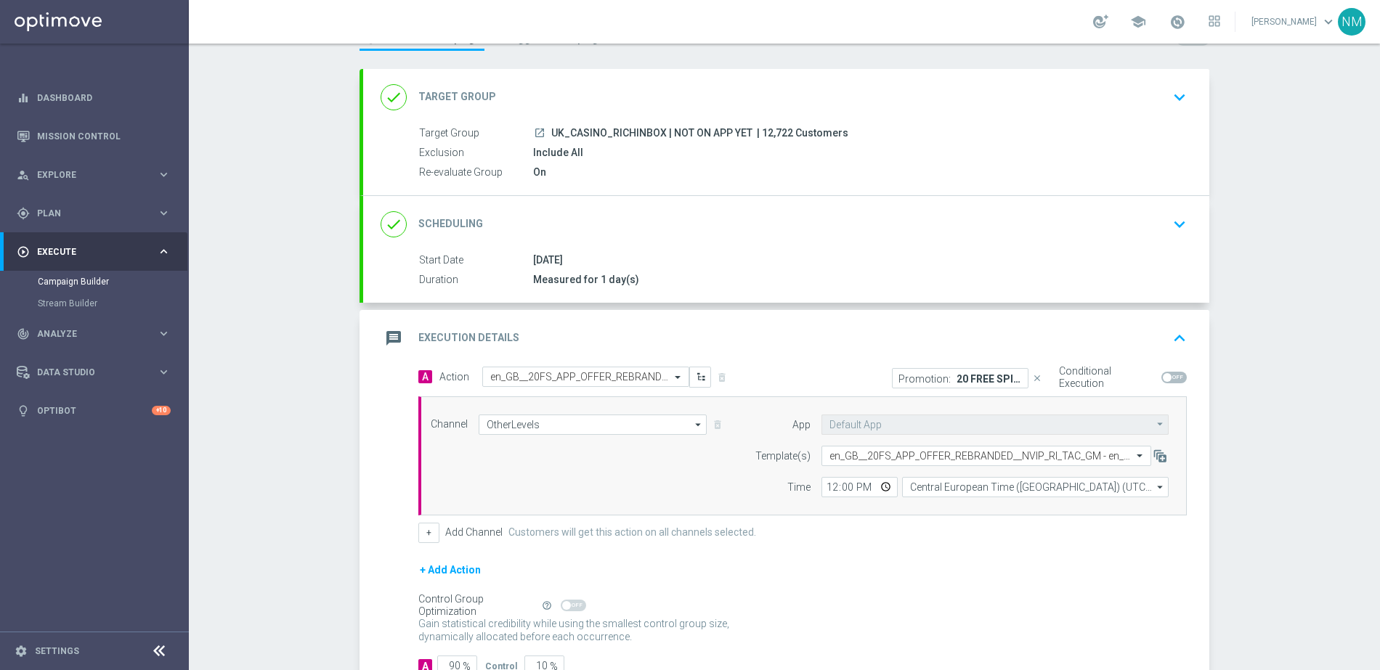
click at [1163, 380] on span at bounding box center [1167, 377] width 9 height 9
click at [1161, 380] on input "checkbox" at bounding box center [1173, 378] width 25 height 12
checkbox input "true"
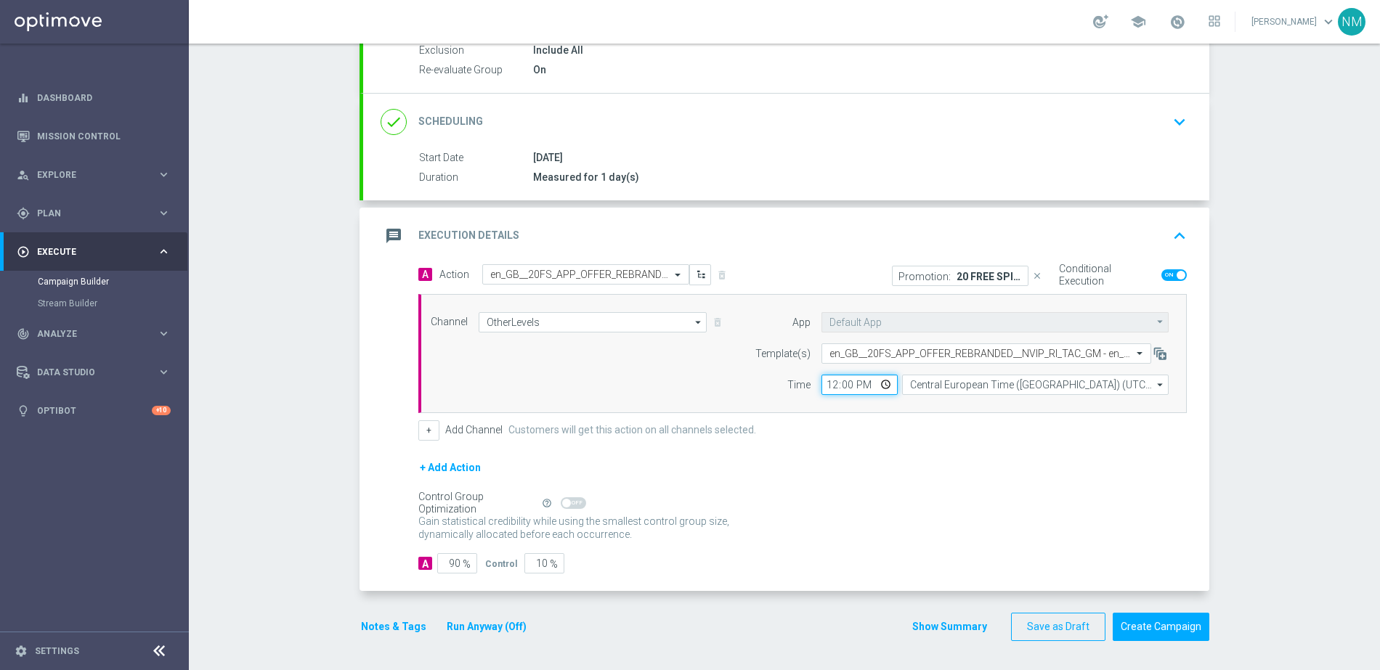
click at [877, 379] on input "12:00" at bounding box center [859, 385] width 76 height 20
type input "10:00"
drag, startPoint x: 934, startPoint y: 383, endPoint x: 980, endPoint y: 386, distance: 45.8
click at [935, 383] on input "Central European Time ([GEOGRAPHIC_DATA]) (UTC +02:00)" at bounding box center [1035, 385] width 266 height 20
click at [969, 410] on div "United Kingdom Time (UTC +01:00)" at bounding box center [991, 406] width 141 height 13
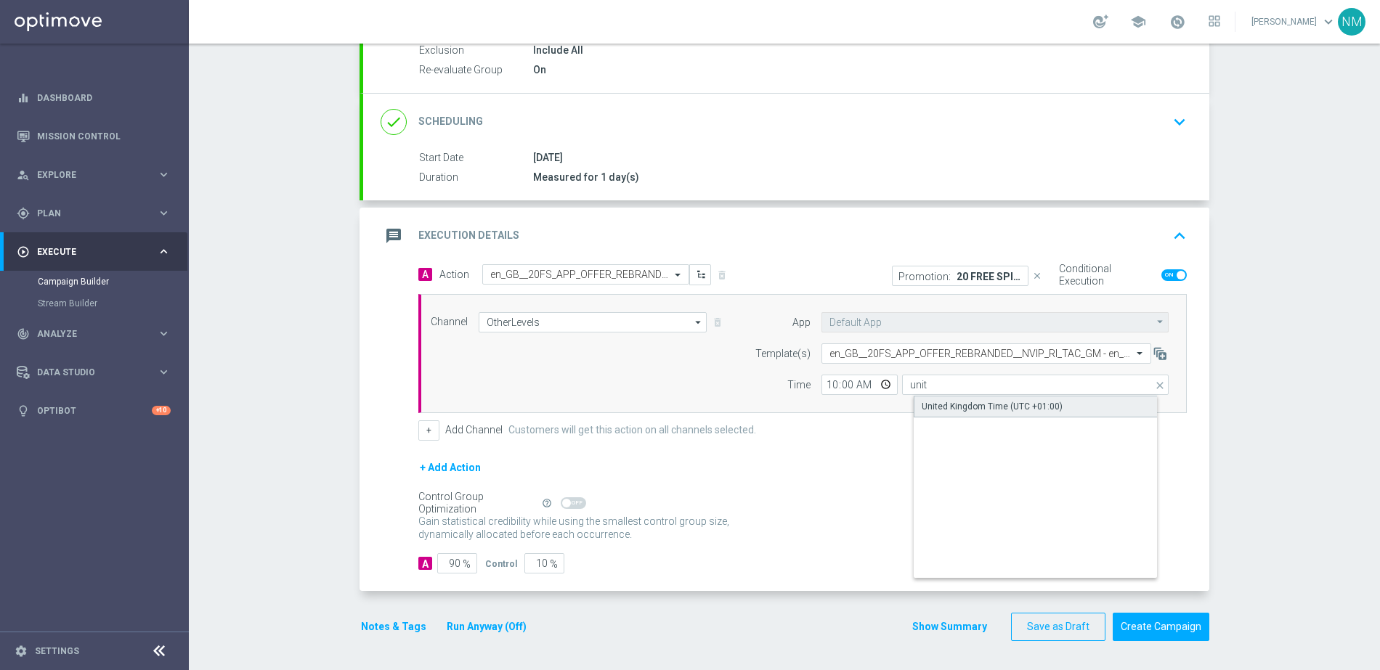
type input "United Kingdom Time (UTC +01:00)"
click at [450, 562] on input "90" at bounding box center [457, 563] width 40 height 20
type input "0"
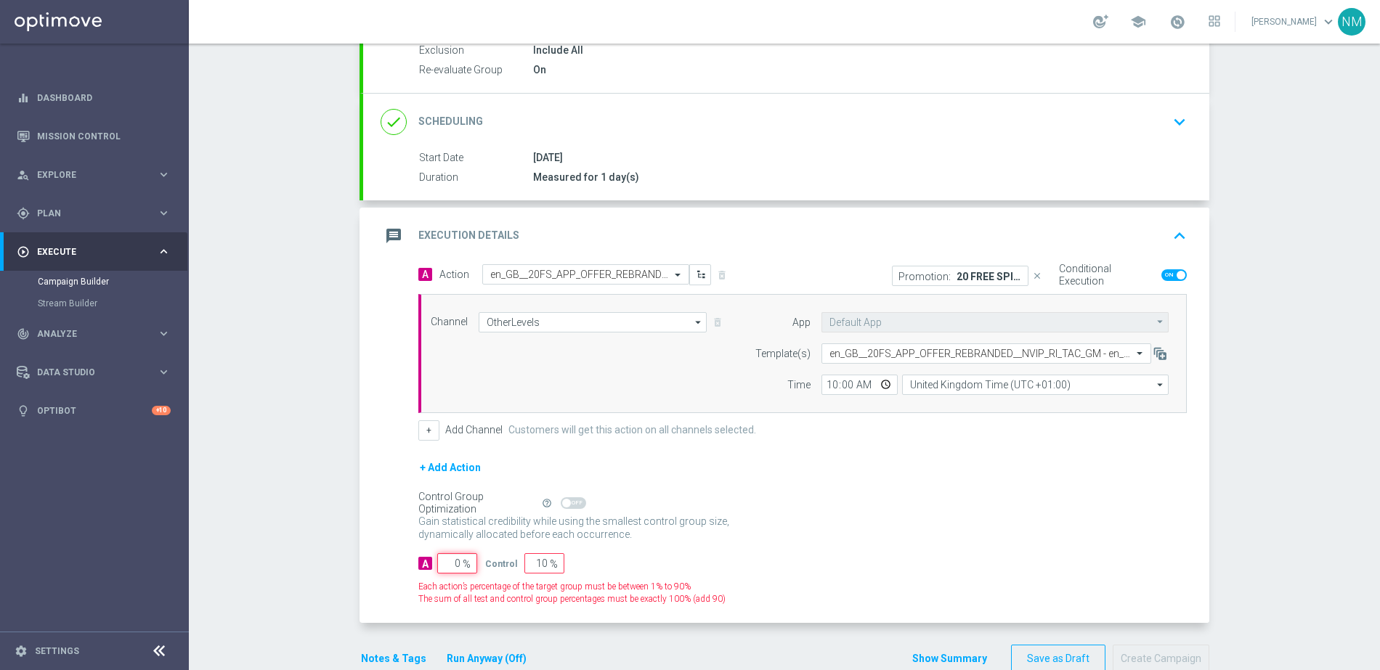
type input "100"
type input "0"
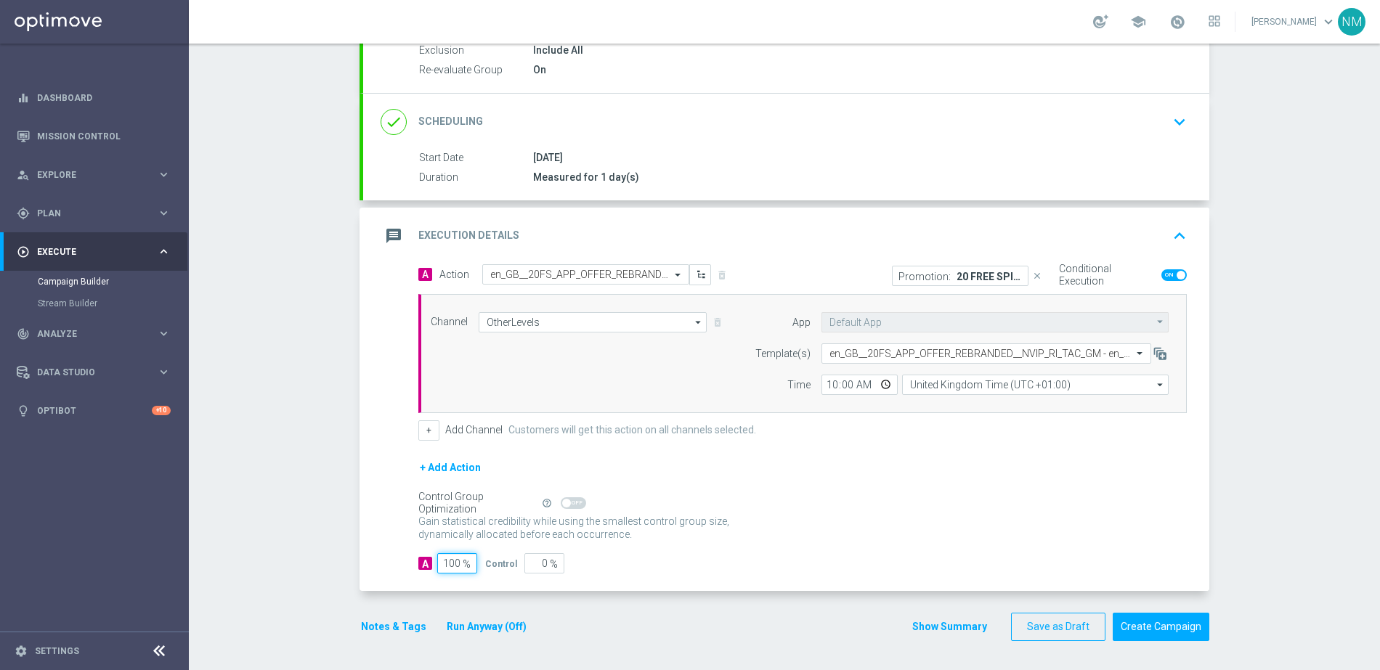
type input "100"
click at [390, 624] on button "Notes & Tags" at bounding box center [393, 627] width 68 height 18
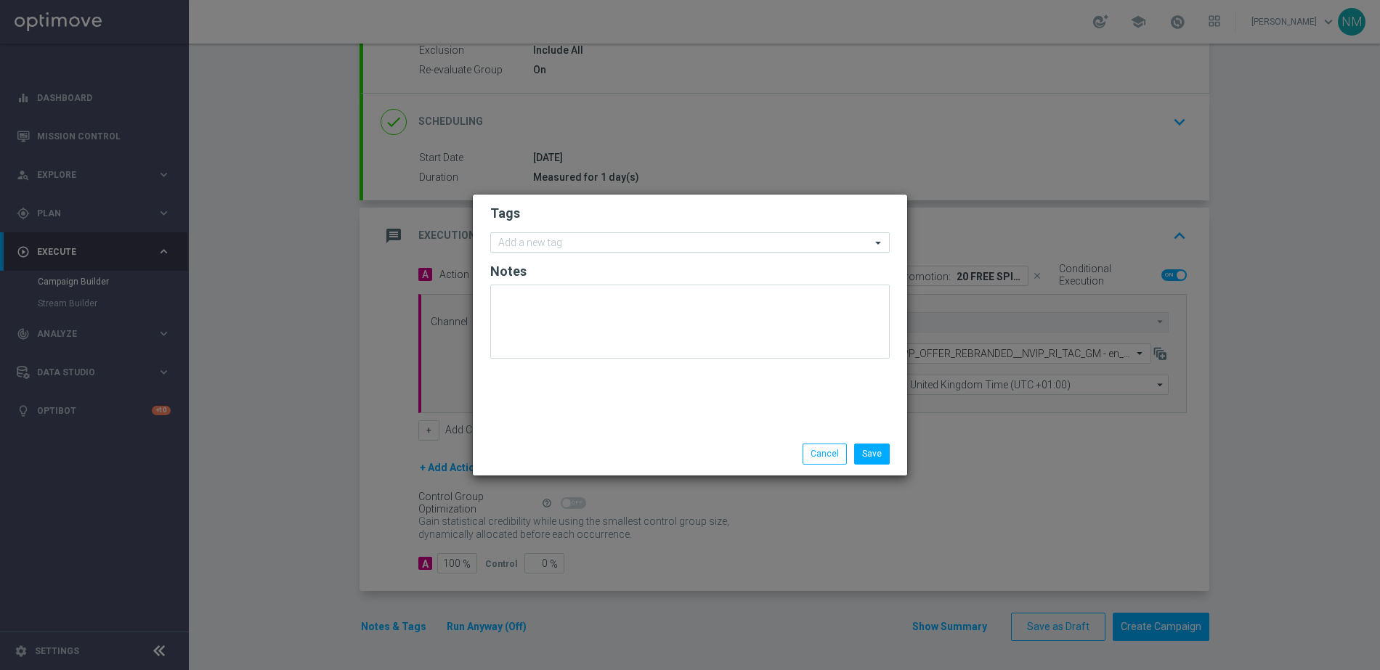
click at [554, 242] on input "text" at bounding box center [684, 243] width 373 height 12
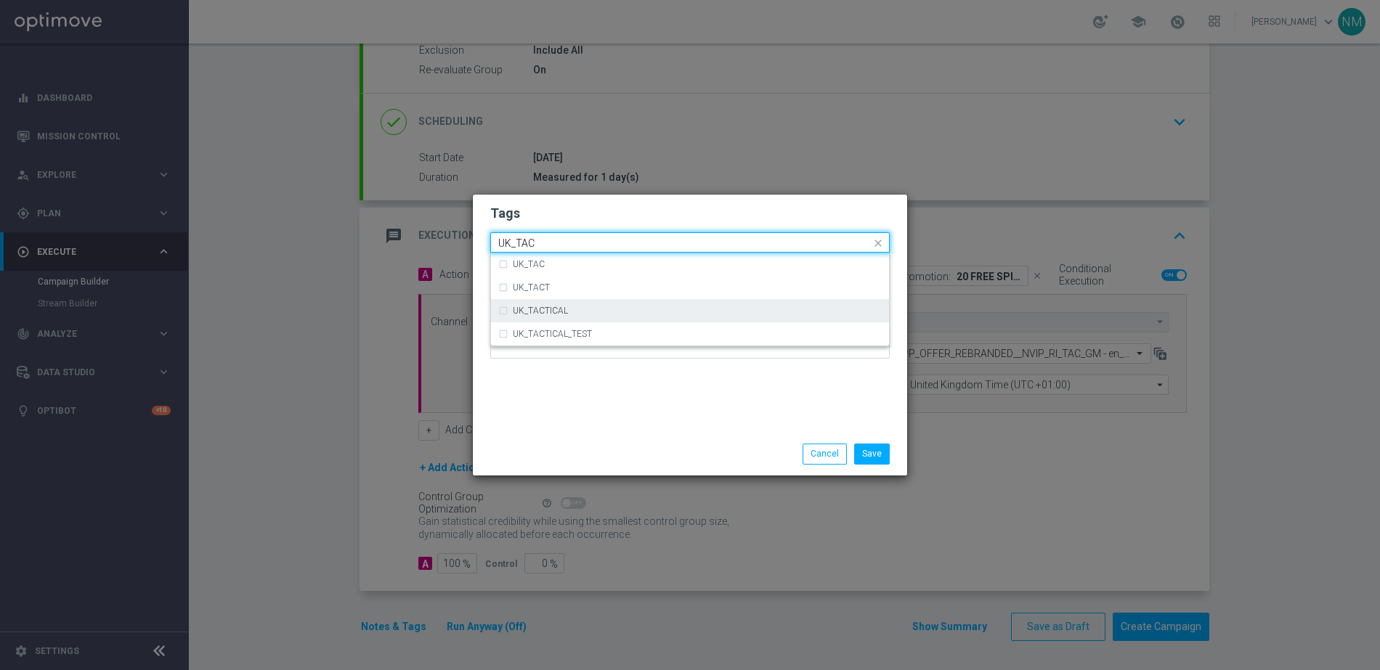
click at [562, 304] on div "UK_TACTICAL" at bounding box center [689, 310] width 383 height 23
type input "UK_TAC"
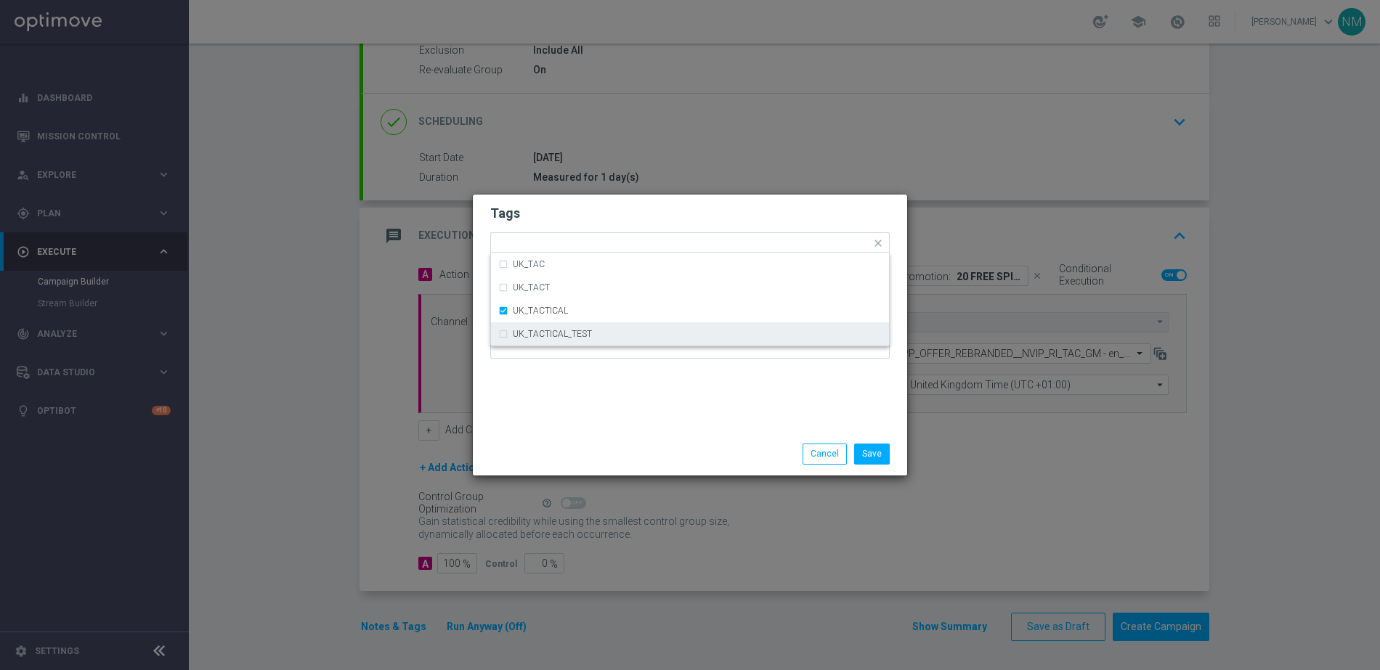
click at [775, 446] on div "Save Cancel" at bounding box center [759, 454] width 281 height 20
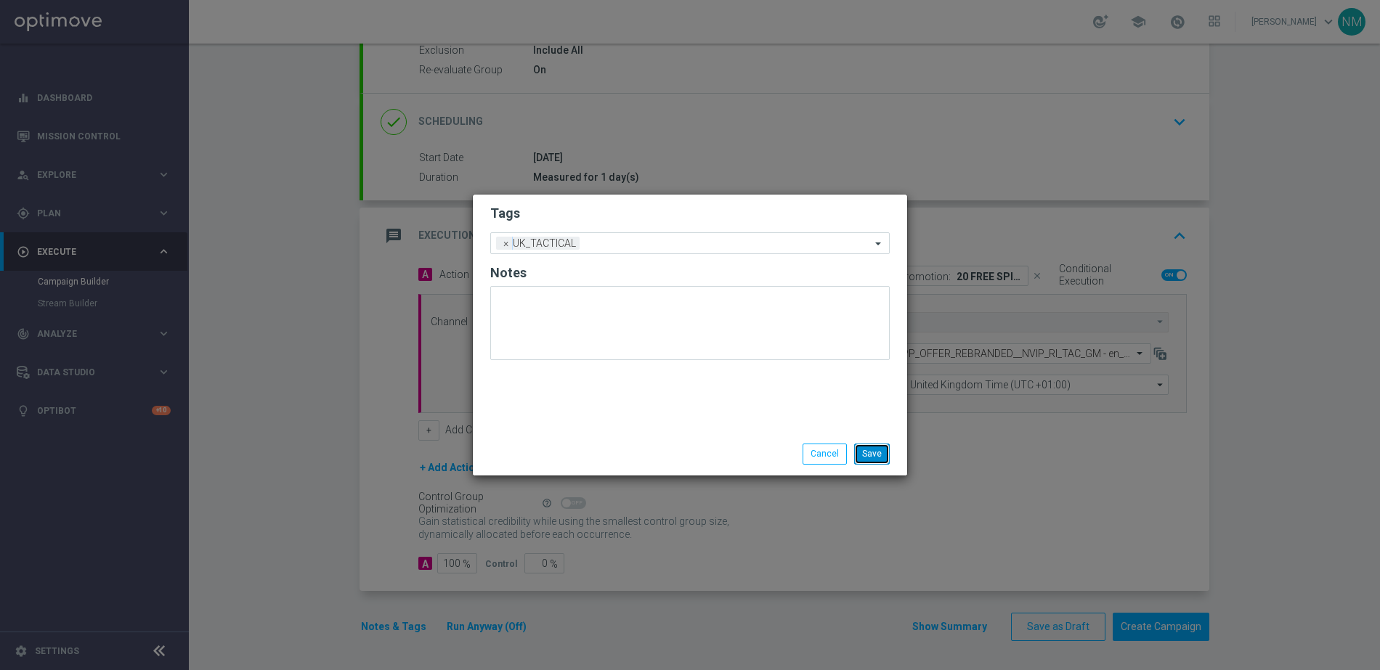
click at [866, 446] on button "Save" at bounding box center [872, 454] width 36 height 20
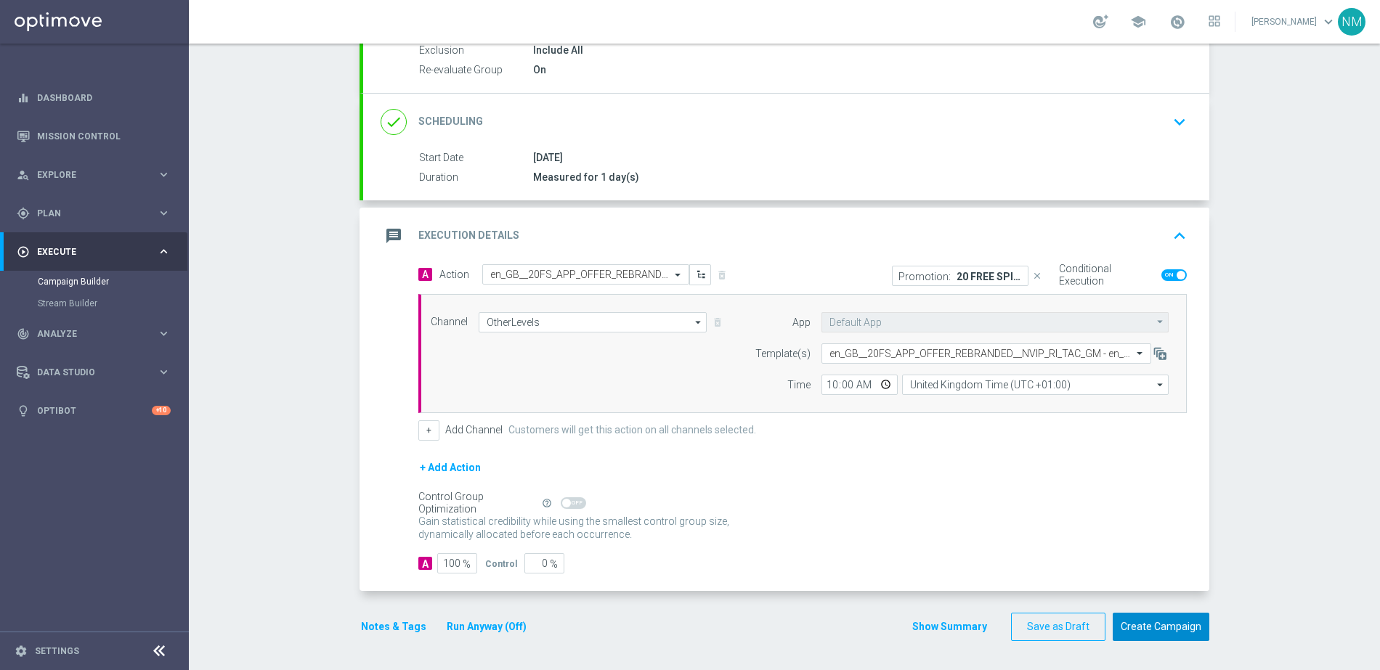
click at [1181, 632] on button "Create Campaign" at bounding box center [1160, 627] width 97 height 28
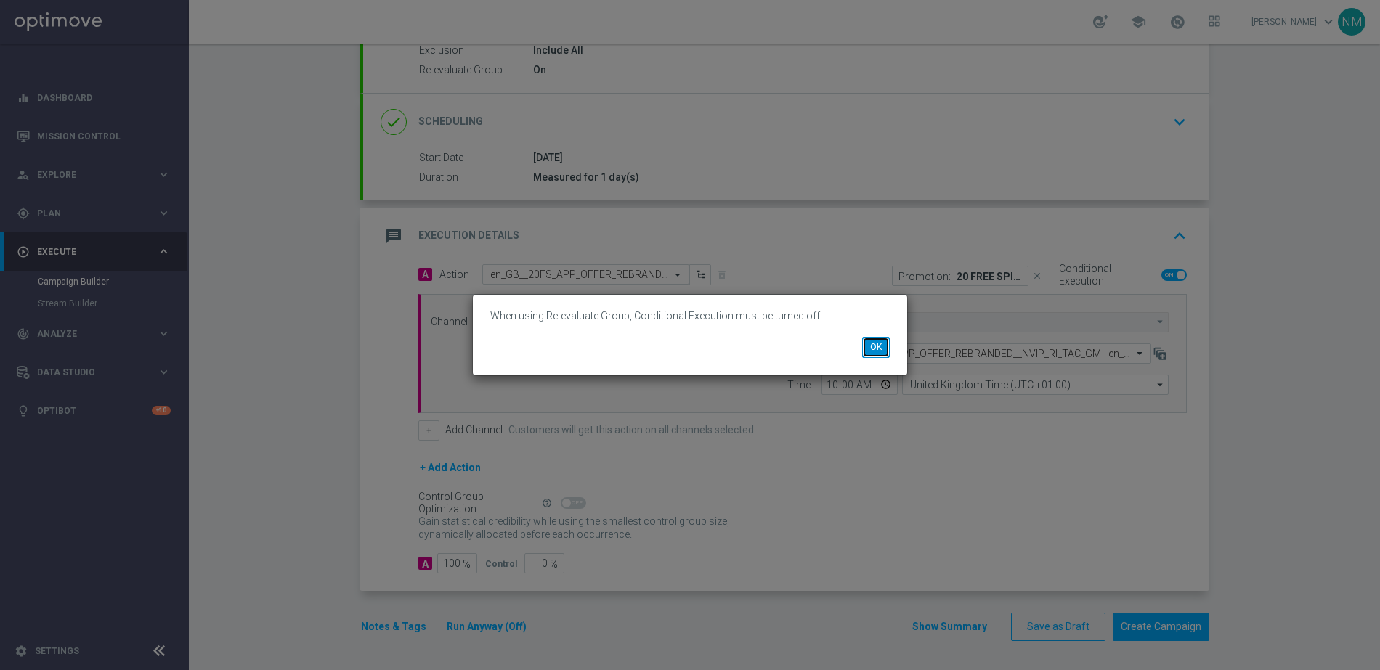
click at [876, 346] on button "OK" at bounding box center [876, 347] width 28 height 20
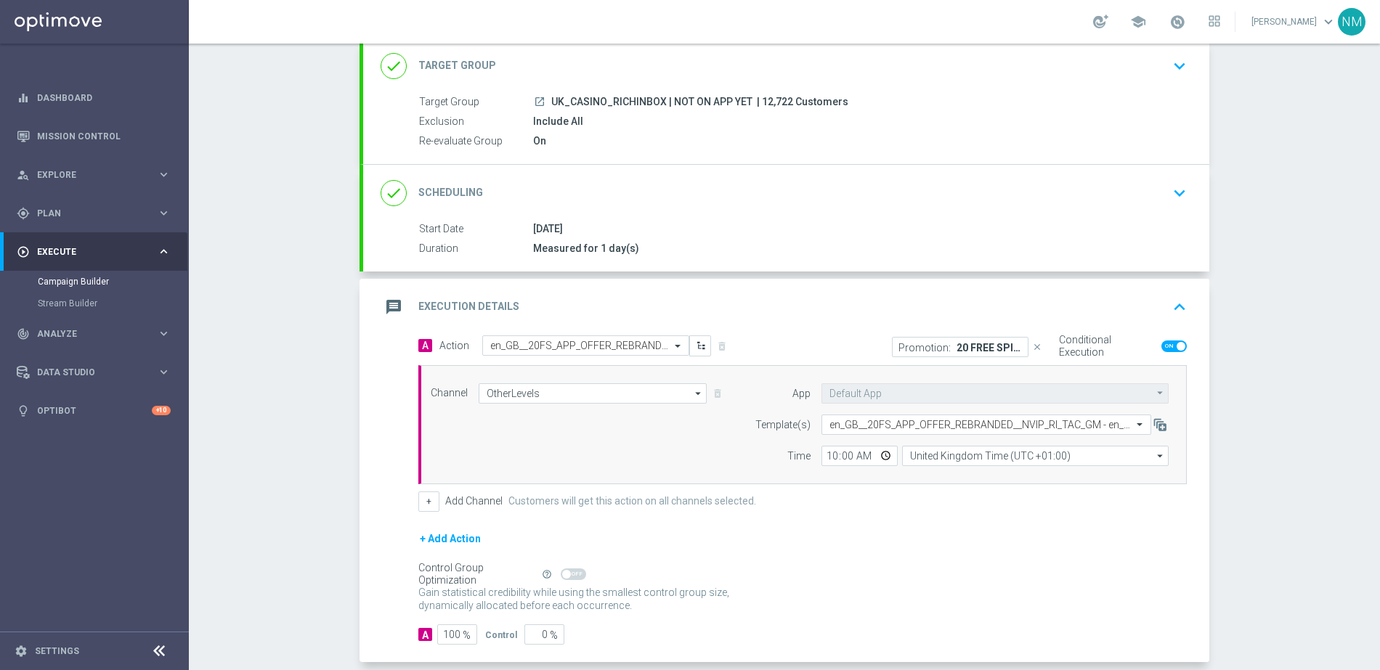
scroll to position [0, 0]
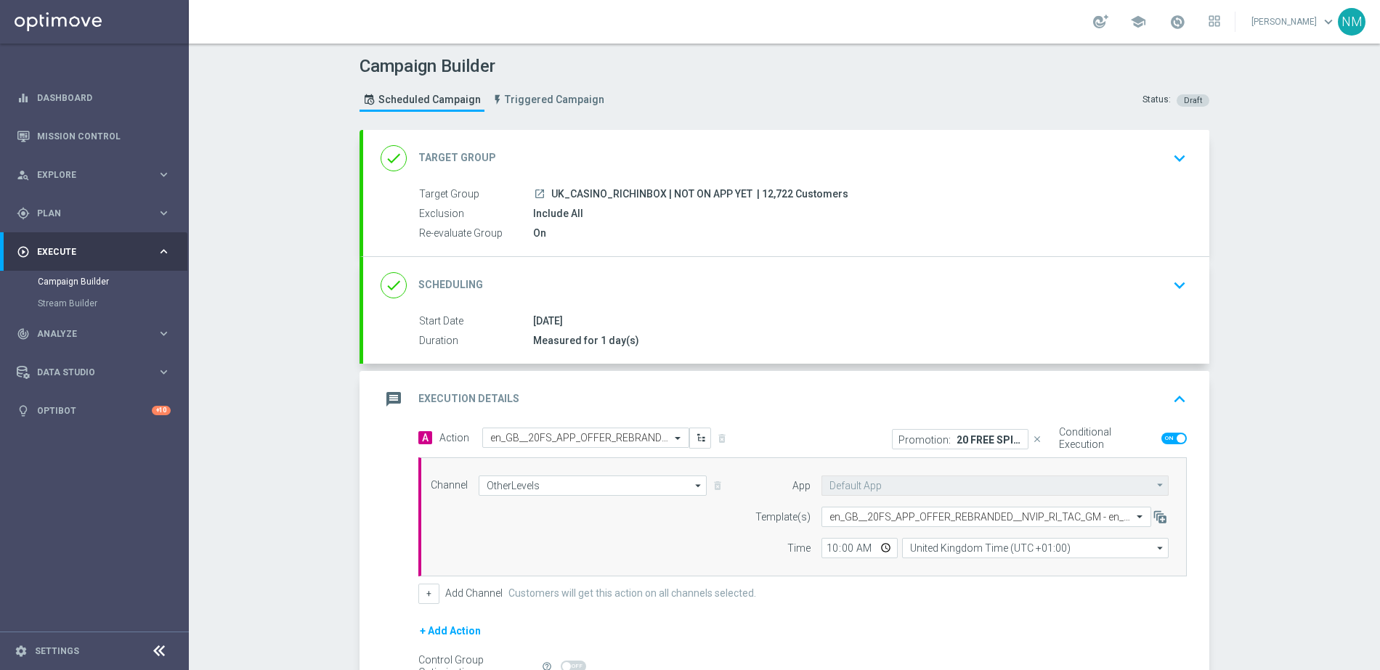
click at [574, 218] on div "Include All" at bounding box center [857, 213] width 648 height 15
click at [587, 190] on span "UK_CASINO_RICHINBOX | NOT ON APP YET" at bounding box center [651, 194] width 201 height 13
click at [1111, 156] on div "done Target Group keyboard_arrow_down" at bounding box center [785, 159] width 811 height 28
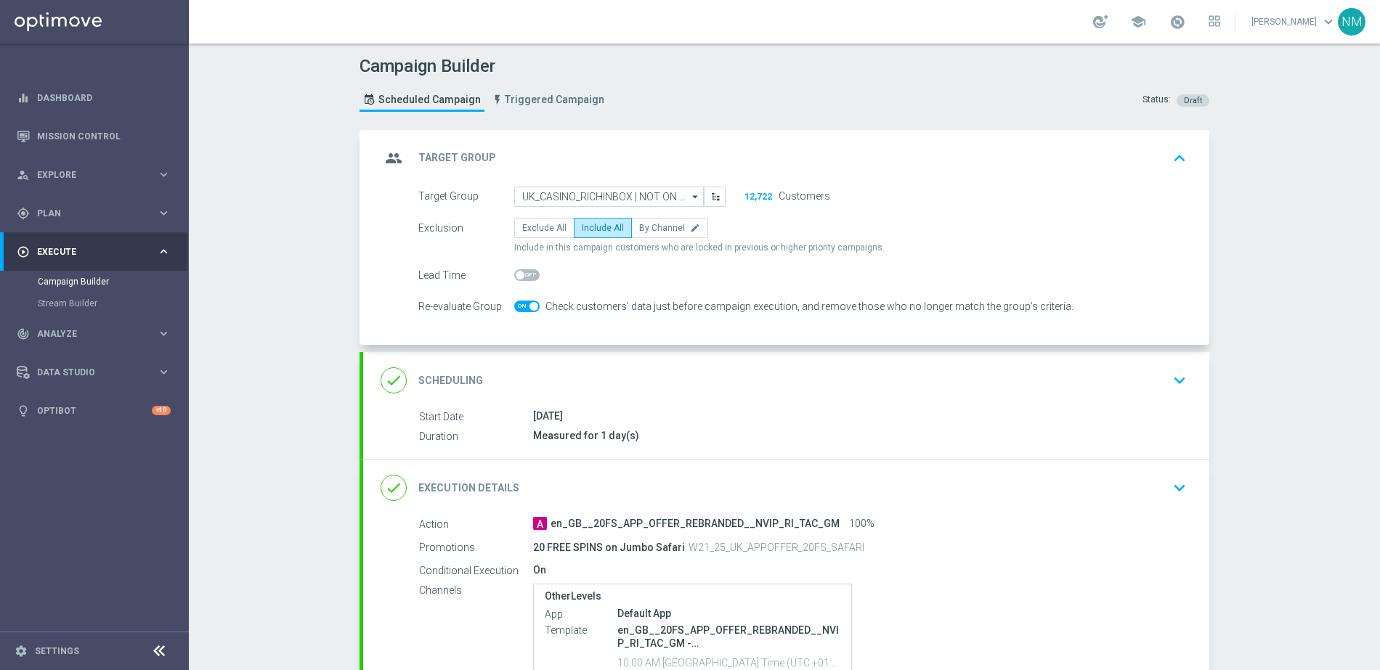
click at [514, 308] on span at bounding box center [526, 307] width 25 height 12
click at [514, 308] on input "checkbox" at bounding box center [526, 307] width 25 height 12
checkbox input "false"
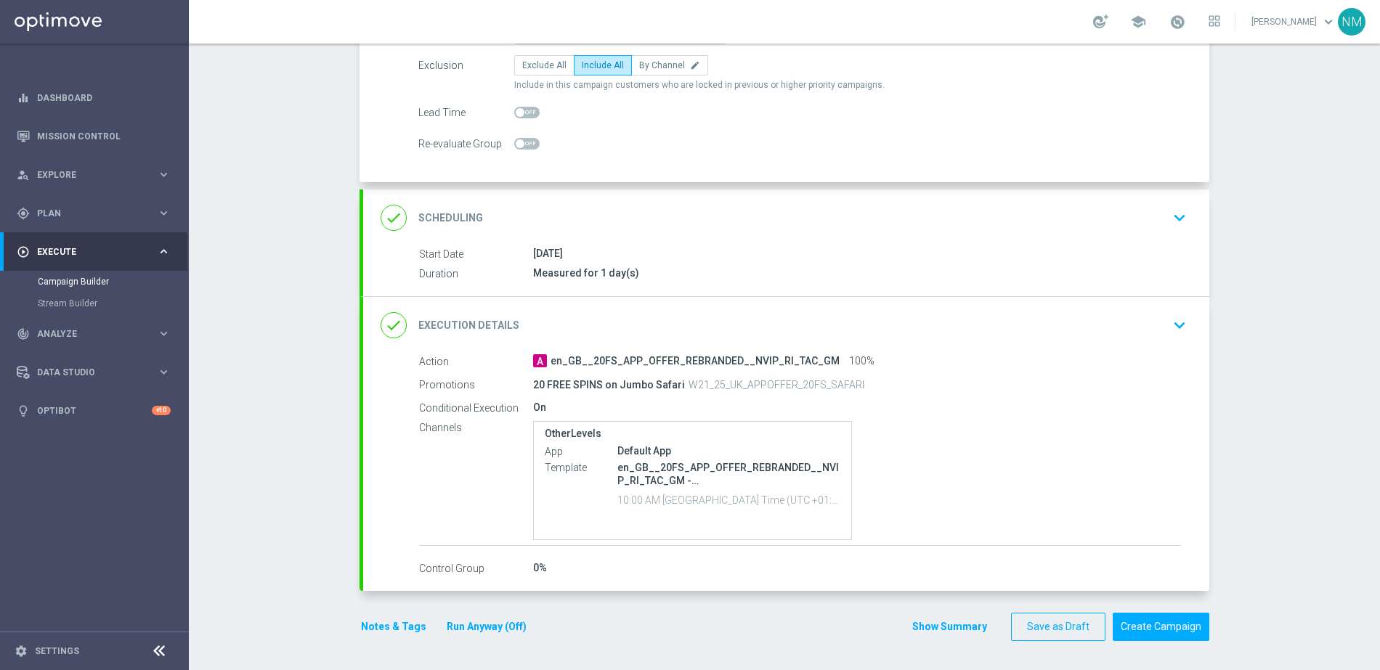
click at [1176, 327] on icon "keyboard_arrow_down" at bounding box center [1179, 325] width 22 height 22
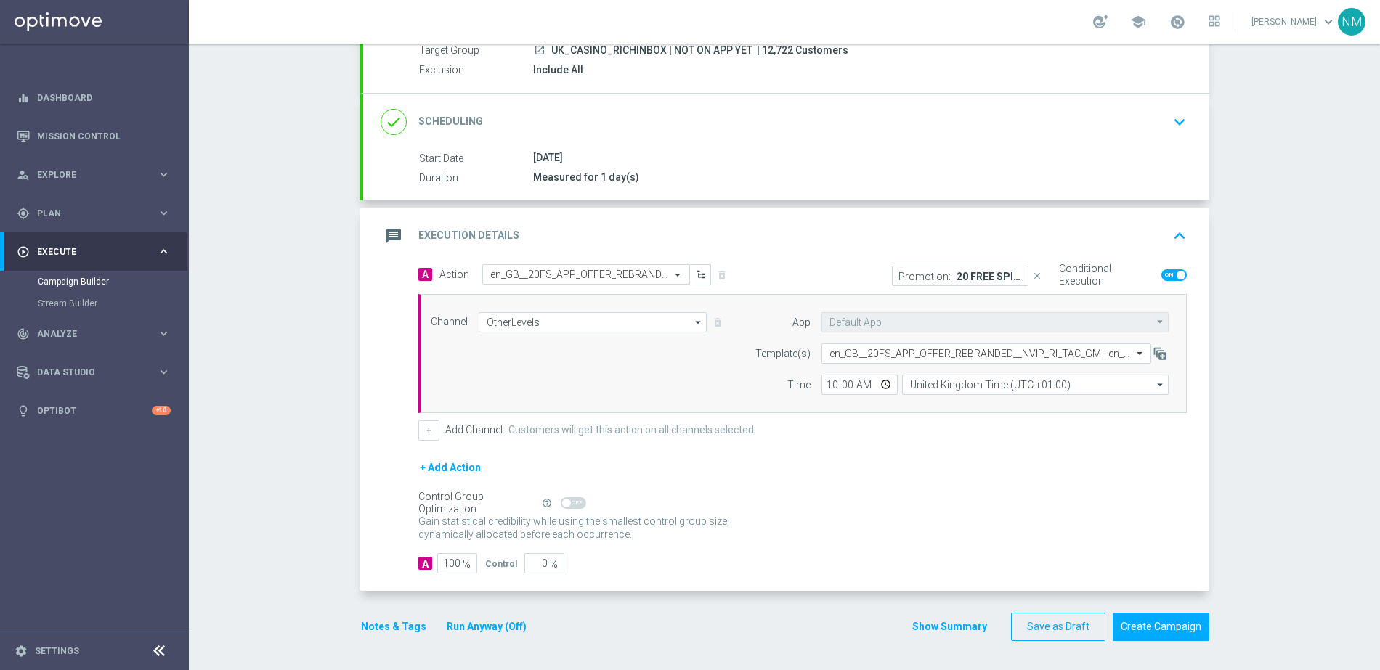
scroll to position [144, 0]
click at [1148, 632] on button "Create Campaign" at bounding box center [1160, 627] width 97 height 28
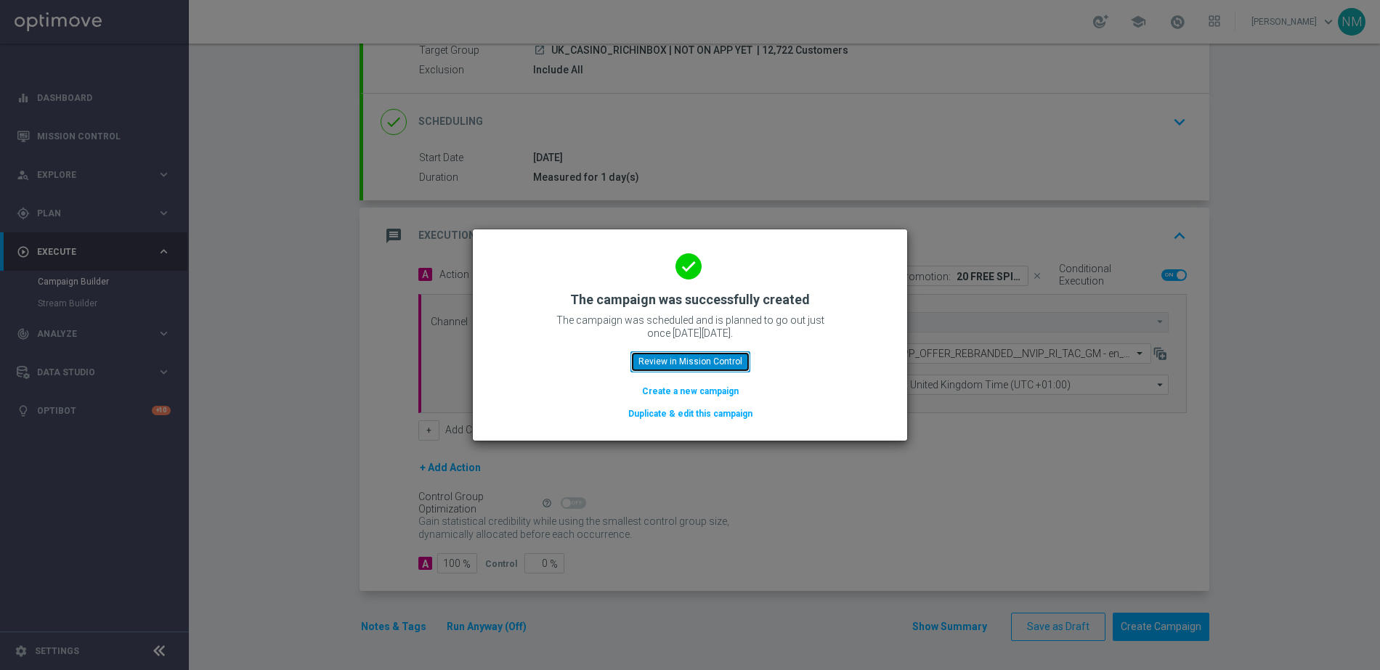
click at [719, 365] on button "Review in Mission Control" at bounding box center [690, 361] width 120 height 20
